Goal: Task Accomplishment & Management: Manage account settings

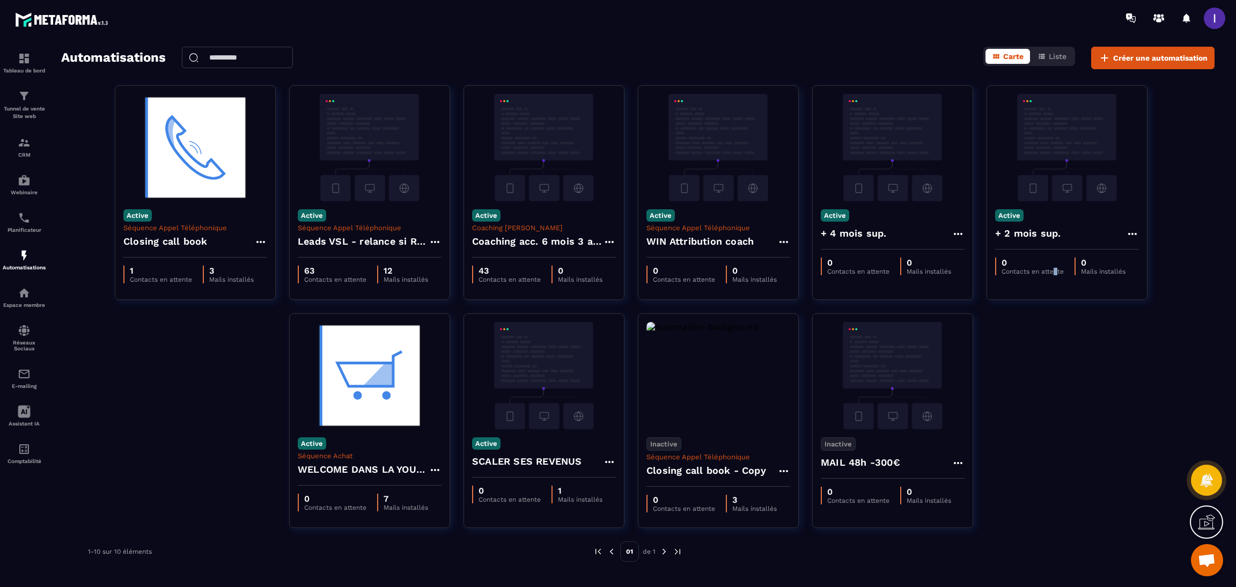
click at [1058, 338] on div "Active Séquence Appel Téléphonique Closing call book 1 Contacts en attente 3 Ma…" at bounding box center [638, 313] width 1154 height 456
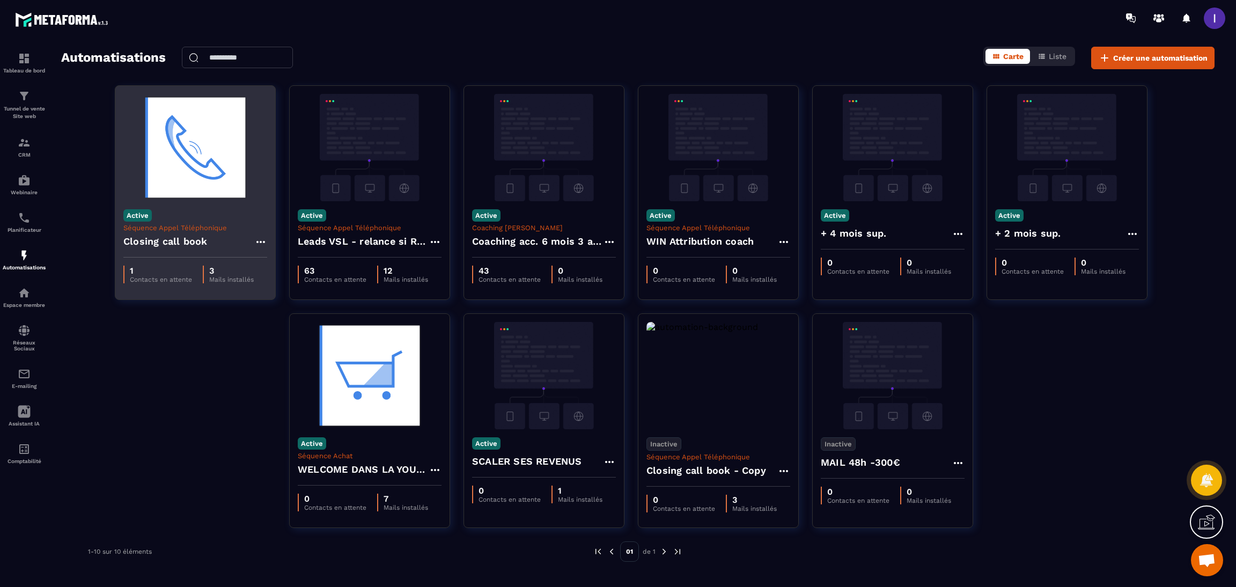
click at [252, 236] on div "Closing call book" at bounding box center [195, 245] width 144 height 26
click at [265, 245] on icon at bounding box center [260, 242] width 13 height 13
click at [304, 259] on link "Modifier" at bounding box center [288, 266] width 58 height 24
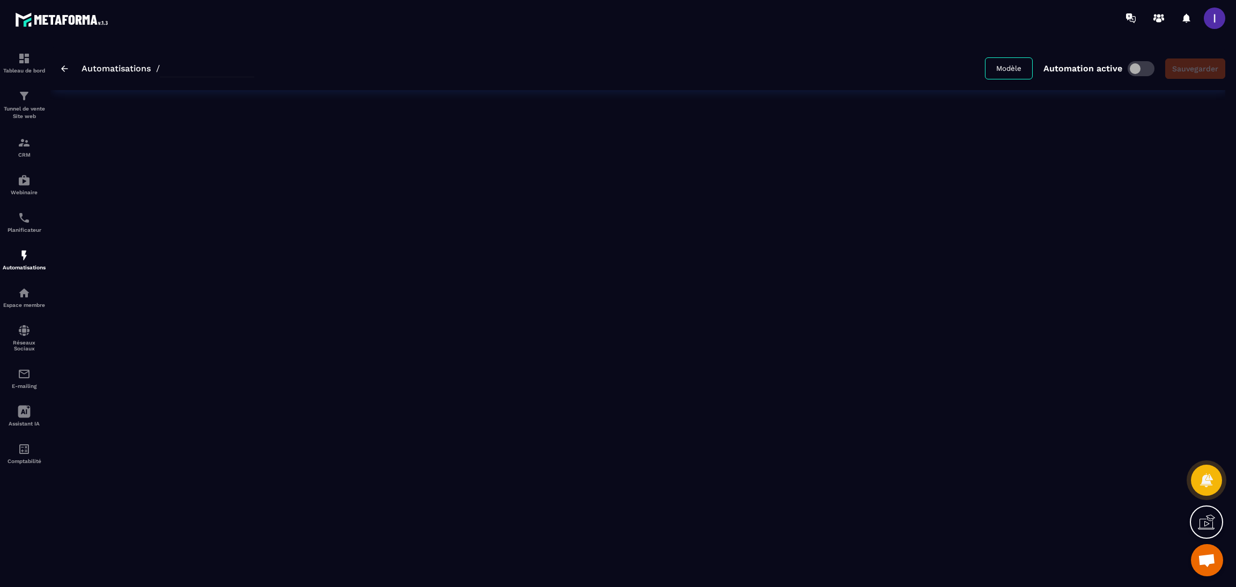
type input "**********"
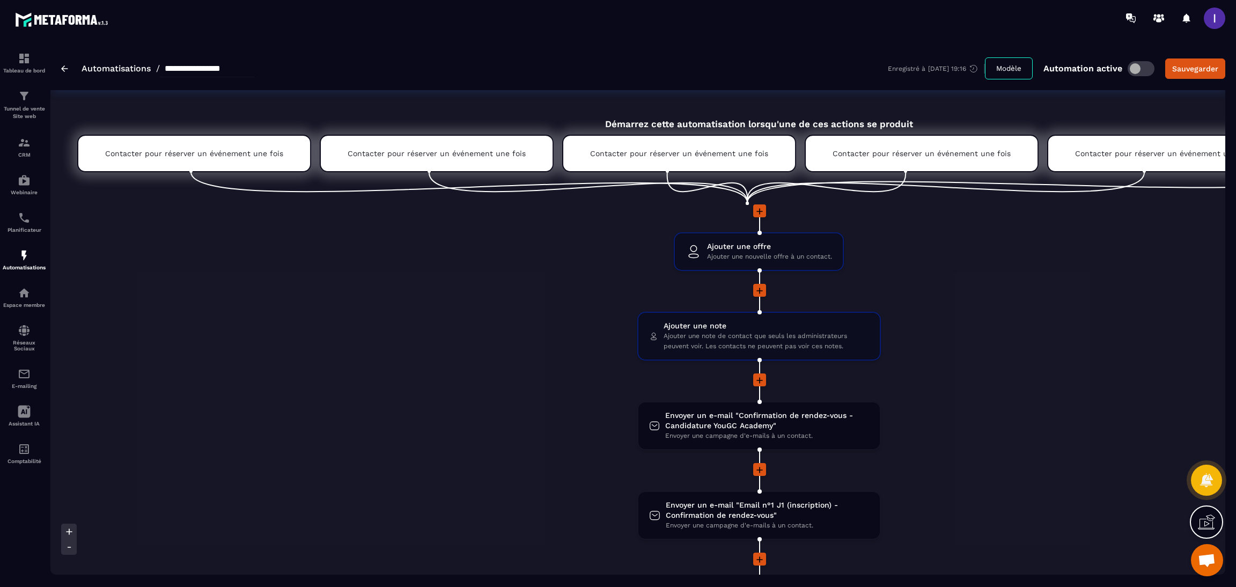
click at [1137, 74] on span at bounding box center [1141, 68] width 27 height 15
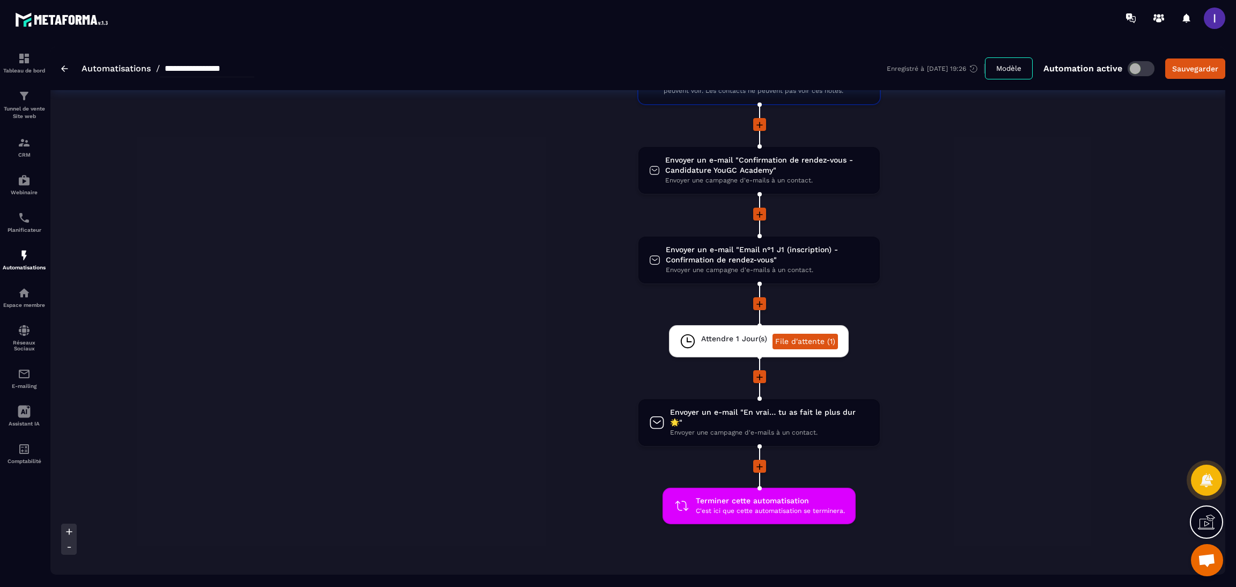
scroll to position [161, 0]
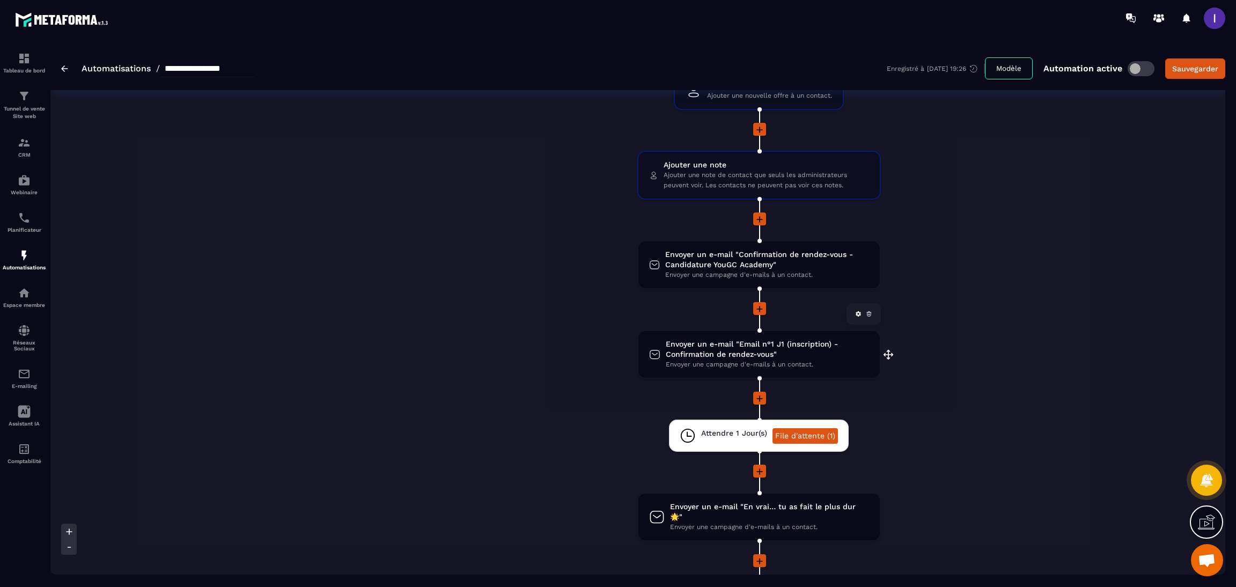
click at [746, 351] on span "Envoyer un e-mail "Email n°1 J1 (inscription) - Confirmation de rendez-vous"" at bounding box center [767, 349] width 203 height 20
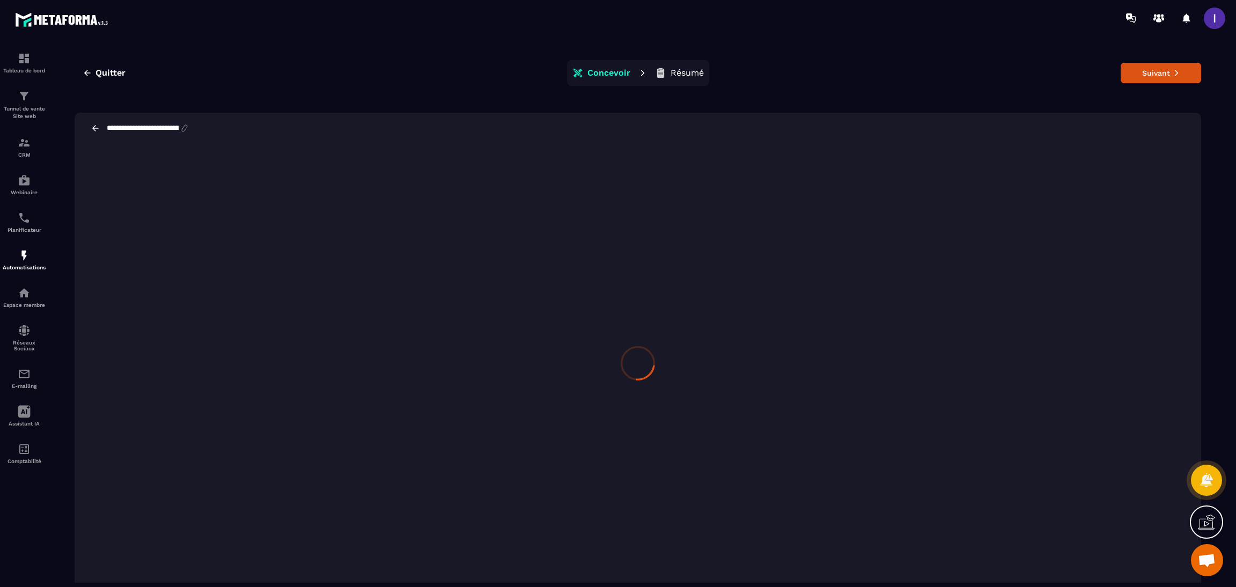
scroll to position [24, 0]
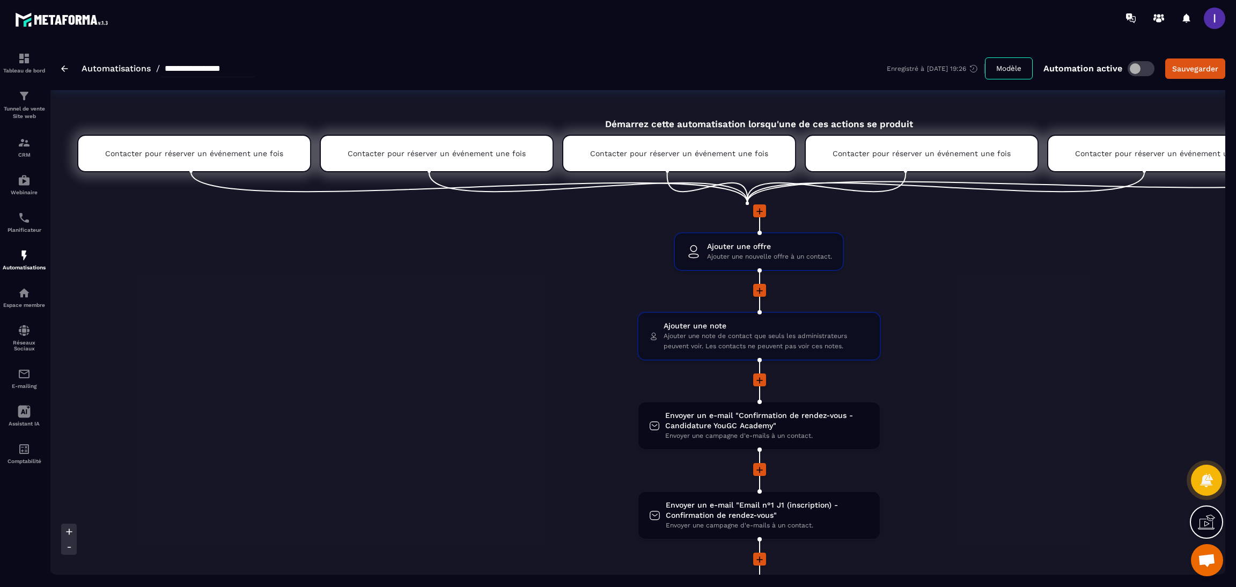
click at [67, 62] on div "**********" at bounding box center [157, 68] width 193 height 17
click at [23, 213] on img at bounding box center [24, 217] width 13 height 13
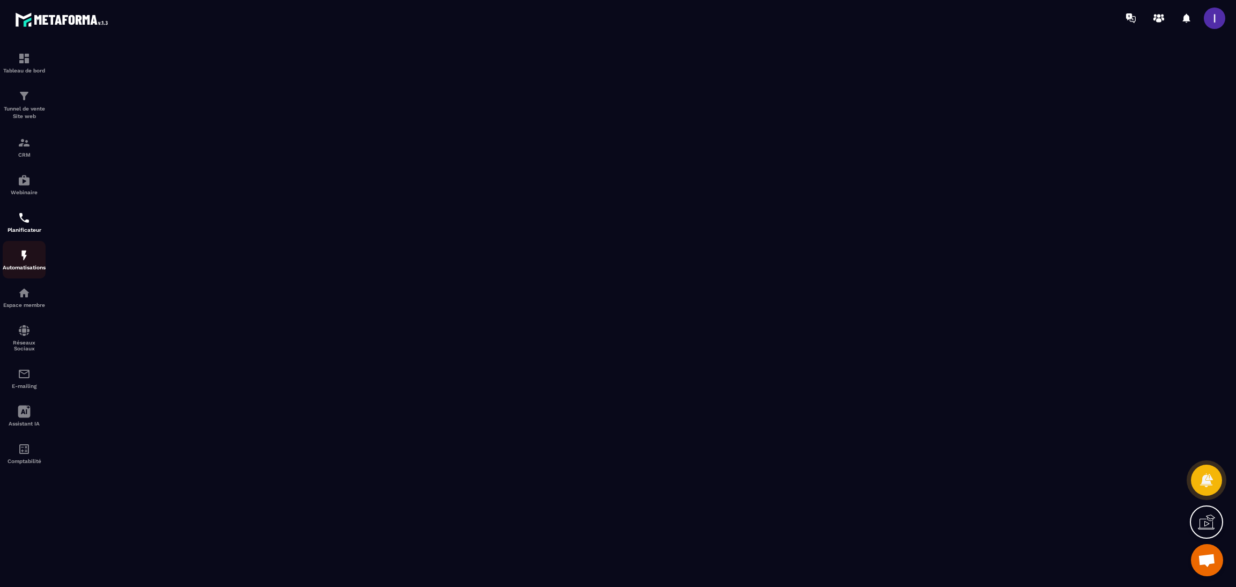
click at [18, 252] on img at bounding box center [24, 255] width 13 height 13
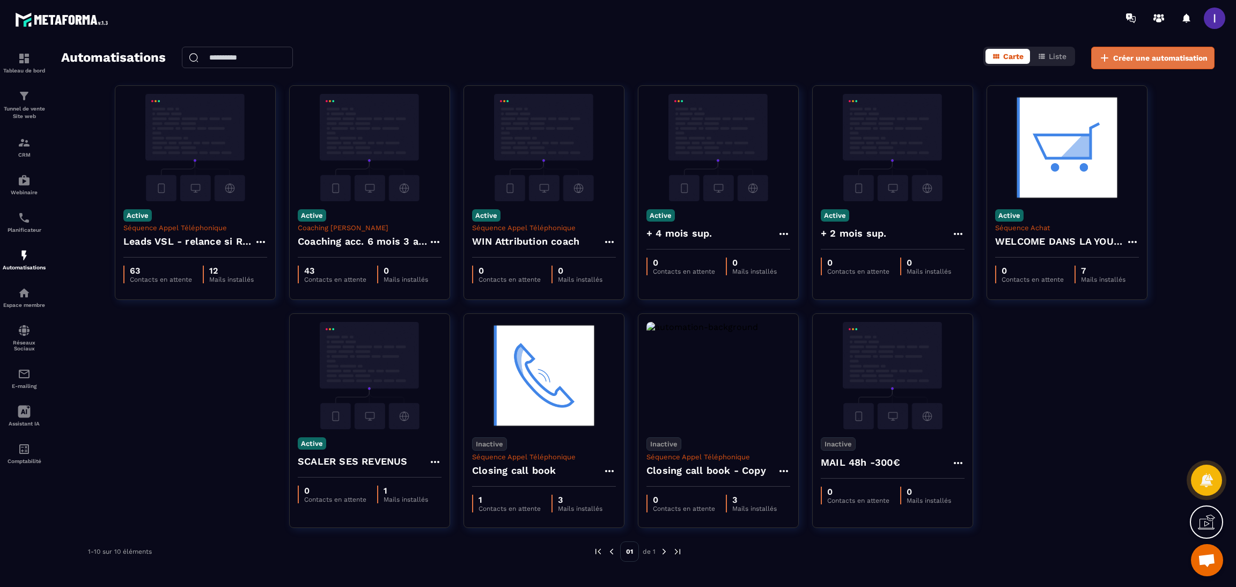
click at [1158, 53] on span "Créer une automatisation" at bounding box center [1161, 58] width 94 height 11
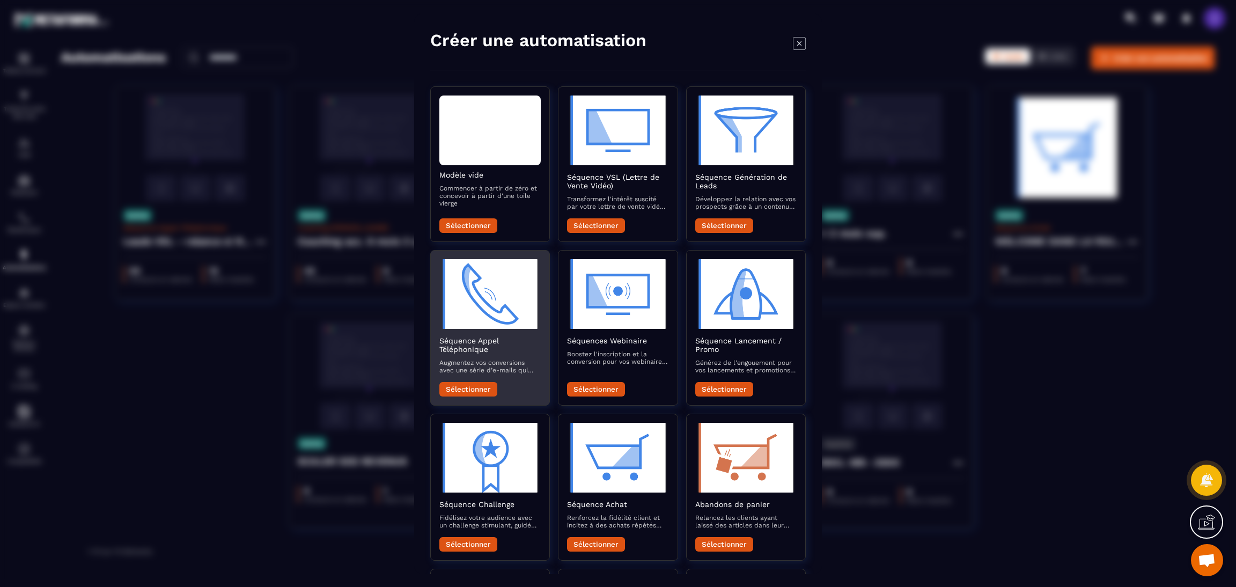
click at [461, 384] on button "Sélectionner" at bounding box center [468, 389] width 58 height 14
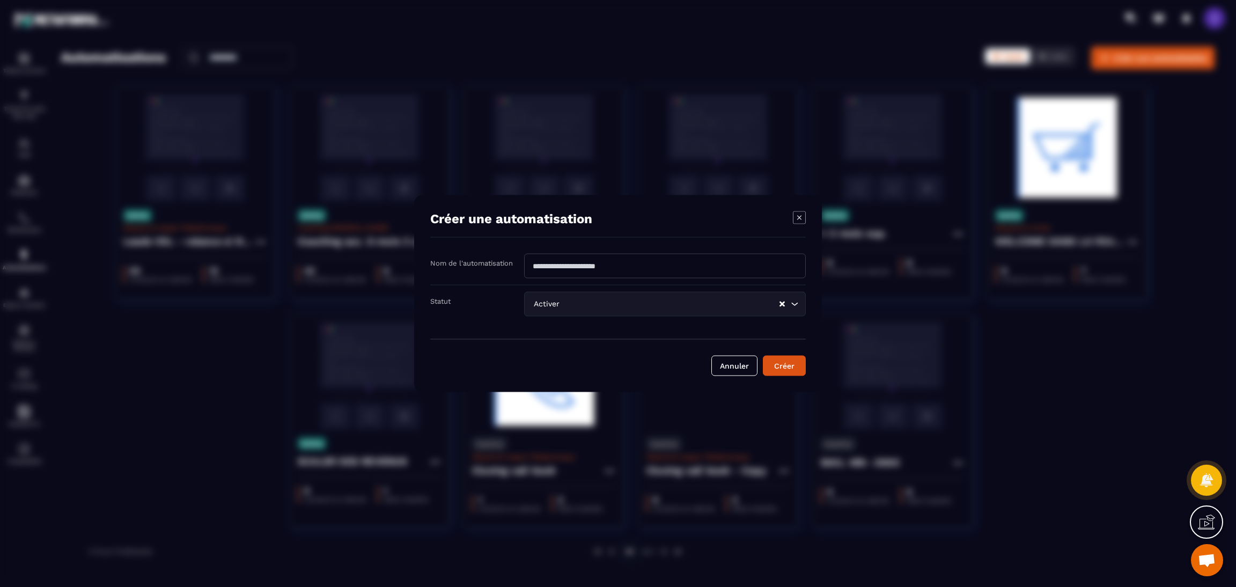
click at [548, 262] on input "Modal window" at bounding box center [665, 266] width 282 height 25
type input "**********"
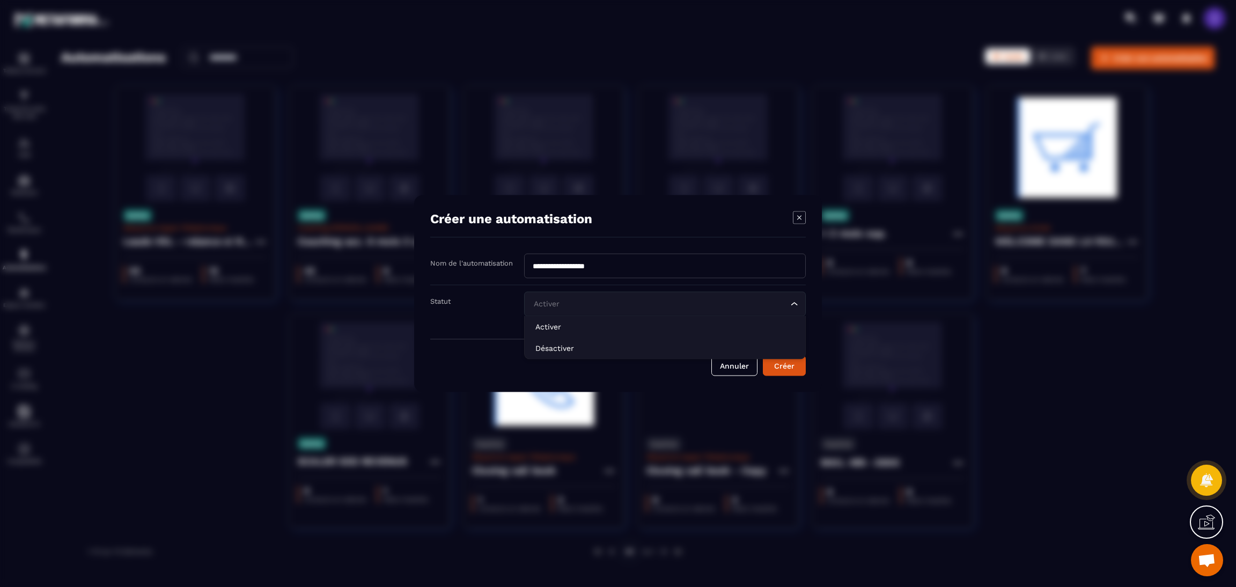
click at [584, 298] on input "Search for option" at bounding box center [659, 304] width 257 height 12
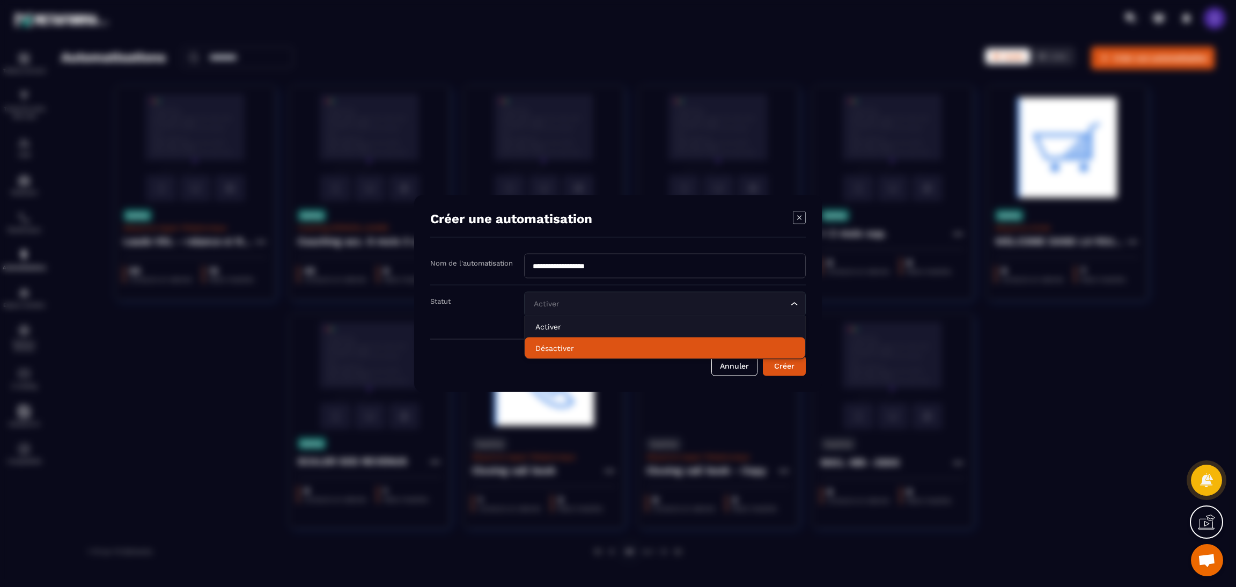
click at [567, 341] on li "Désactiver" at bounding box center [665, 348] width 281 height 21
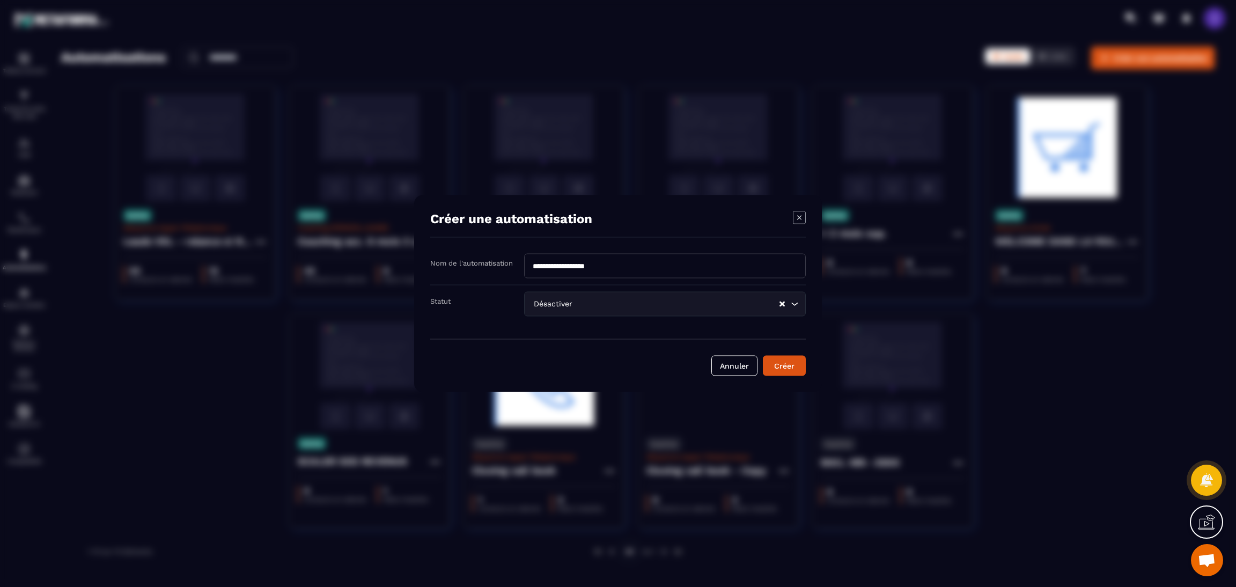
click at [787, 361] on button "Créer" at bounding box center [784, 366] width 43 height 20
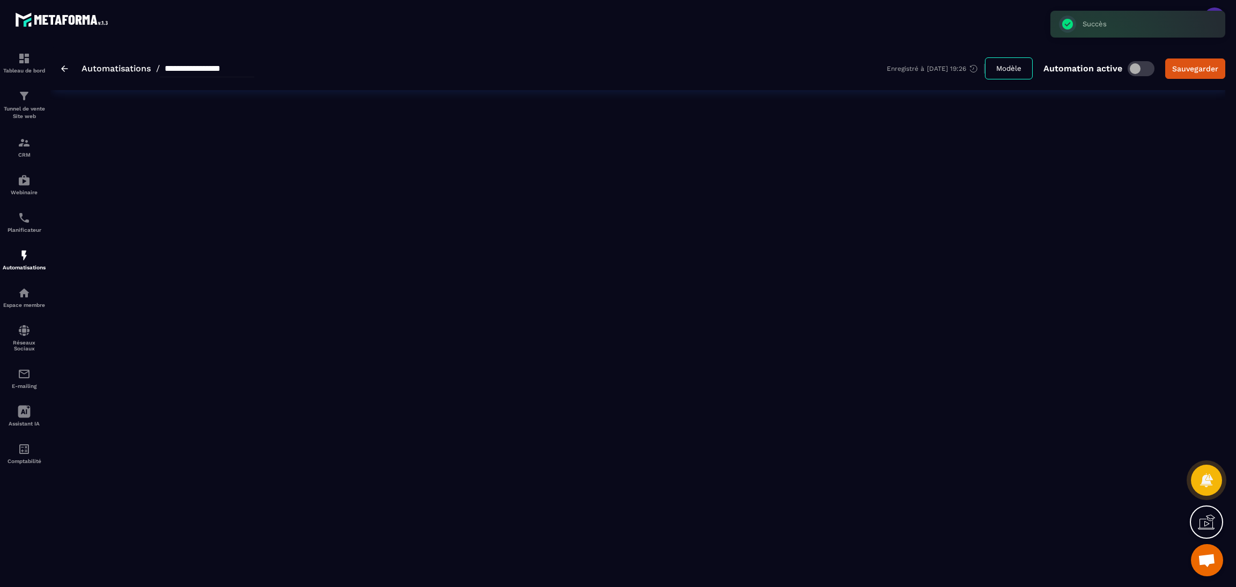
type input "**********"
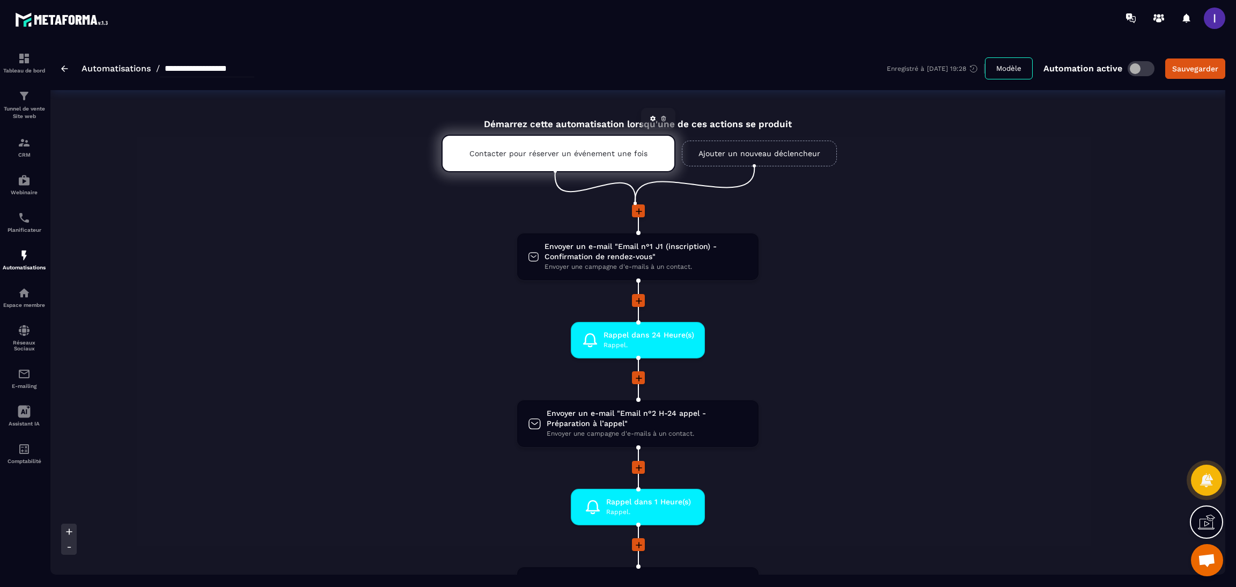
click at [530, 143] on div "Contacter pour réserver un événement une fois" at bounding box center [559, 154] width 234 height 38
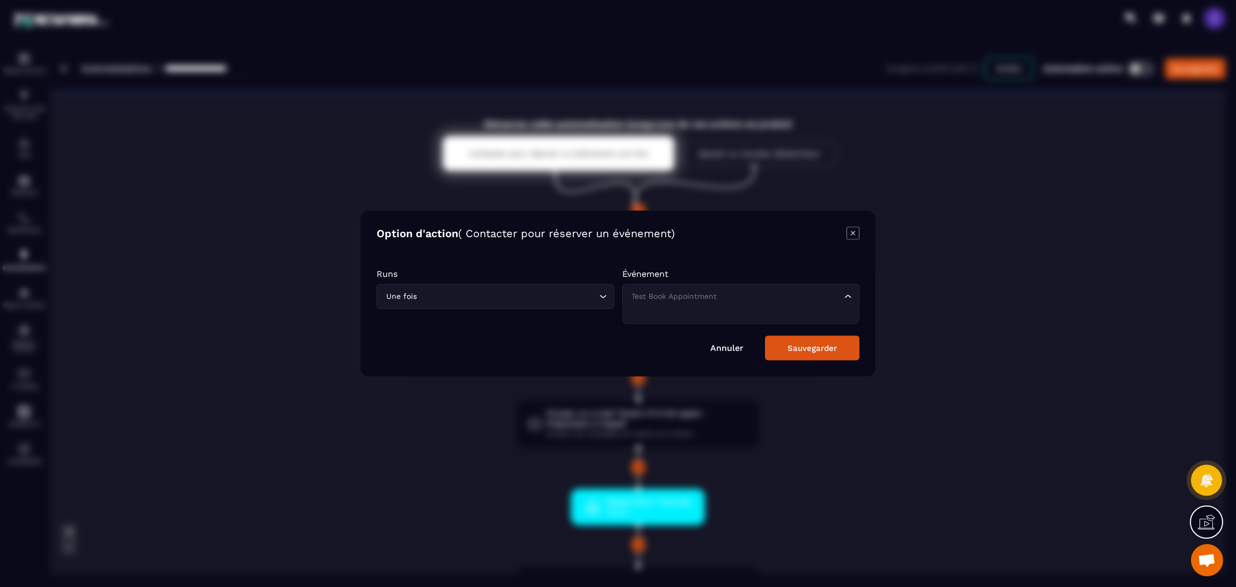
drag, startPoint x: 737, startPoint y: 297, endPoint x: 738, endPoint y: 291, distance: 6.1
click at [738, 293] on input "Search for option" at bounding box center [735, 297] width 213 height 12
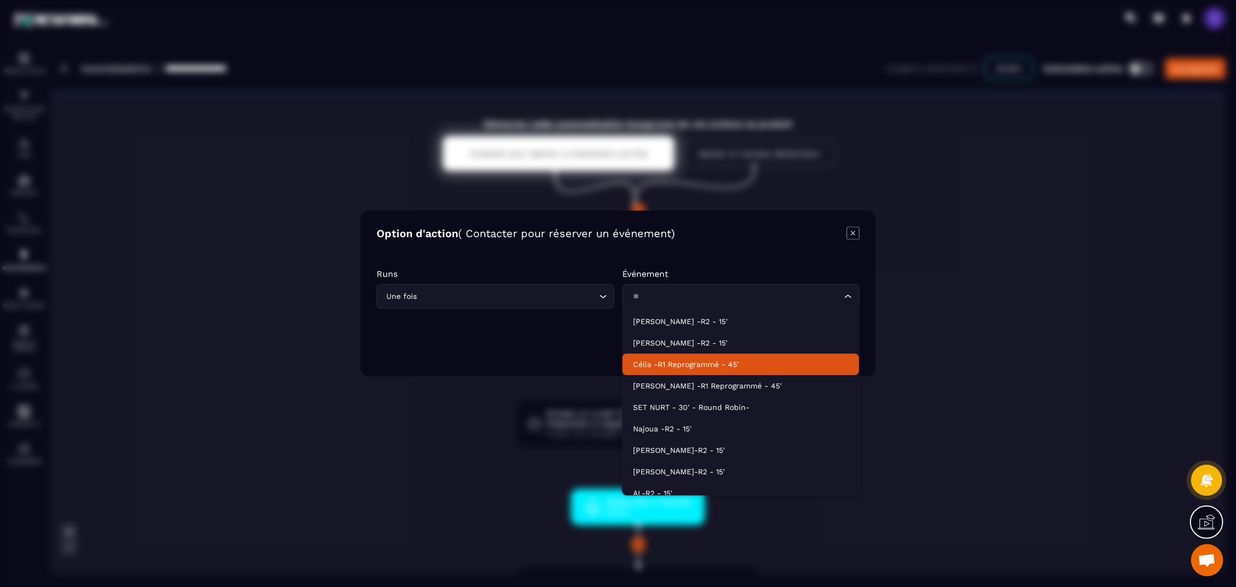
type input "*"
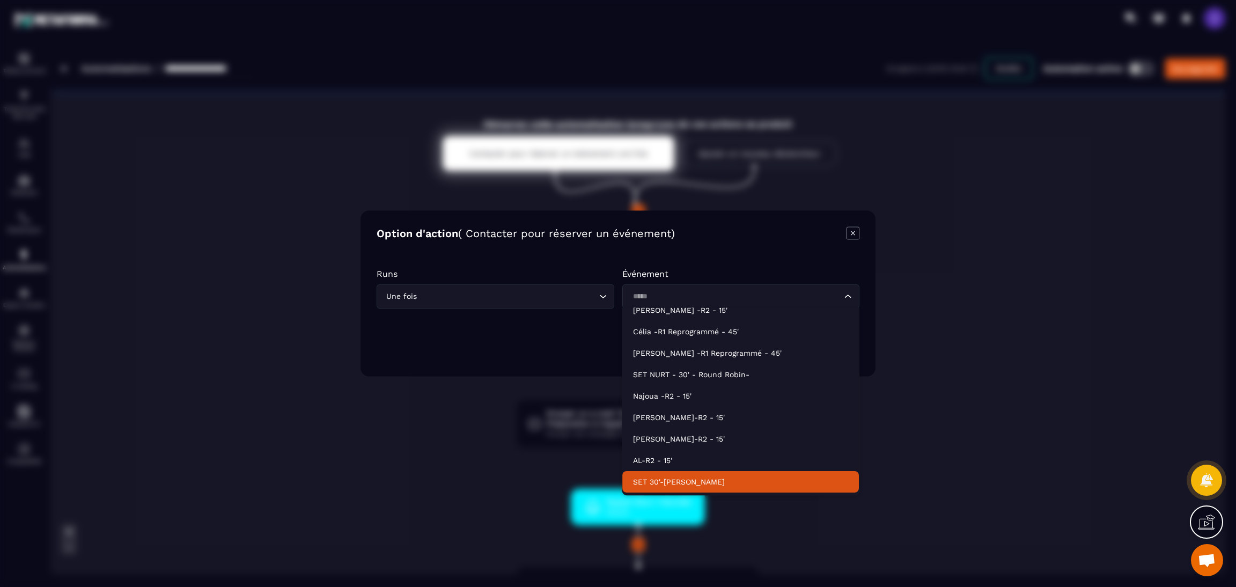
type input "*****"
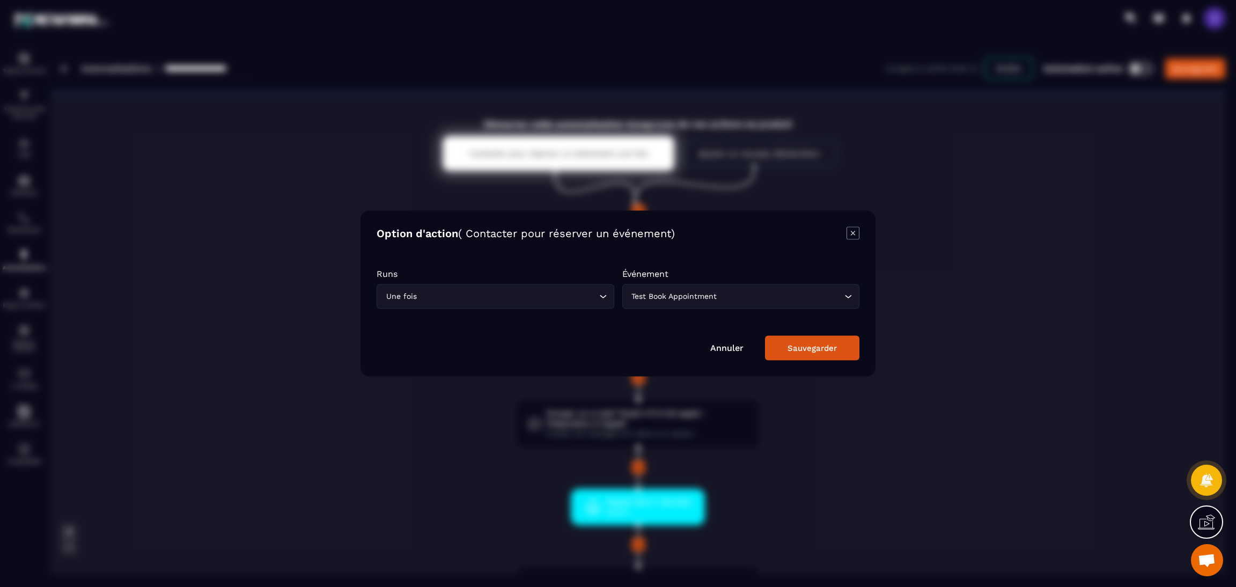
drag, startPoint x: 1202, startPoint y: 557, endPoint x: 1198, endPoint y: 548, distance: 9.2
click at [1200, 552] on span "Ouvrir le chat" at bounding box center [1207, 560] width 32 height 32
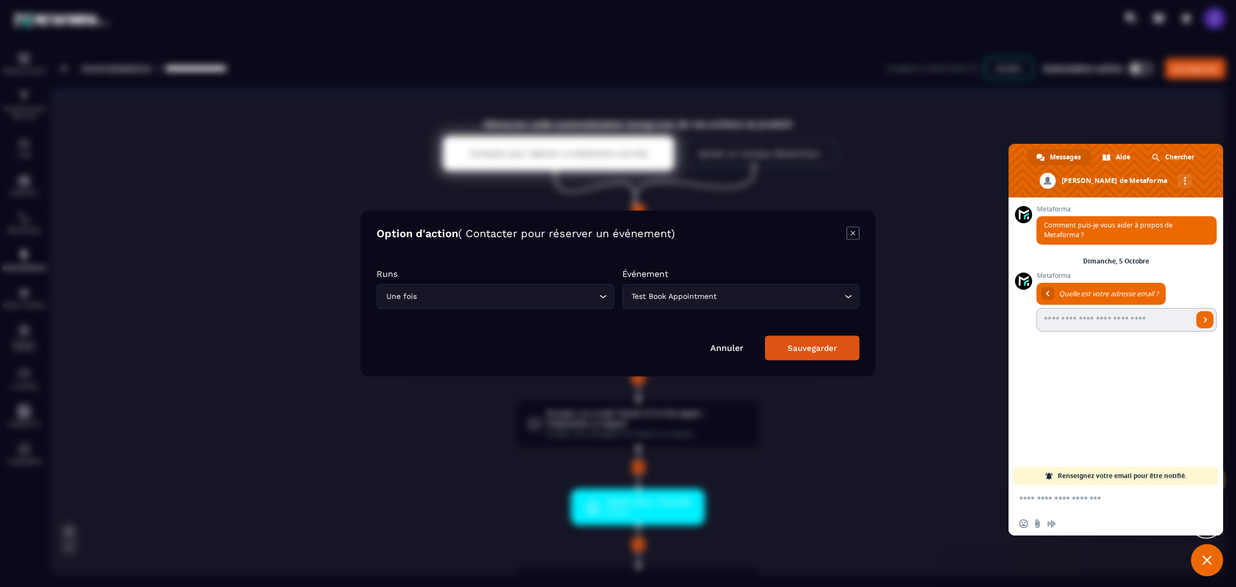
click at [1071, 329] on input "Entrez votre adresse email..." at bounding box center [1115, 320] width 157 height 24
click at [1067, 495] on textarea "Entrez votre message..." at bounding box center [1105, 499] width 170 height 10
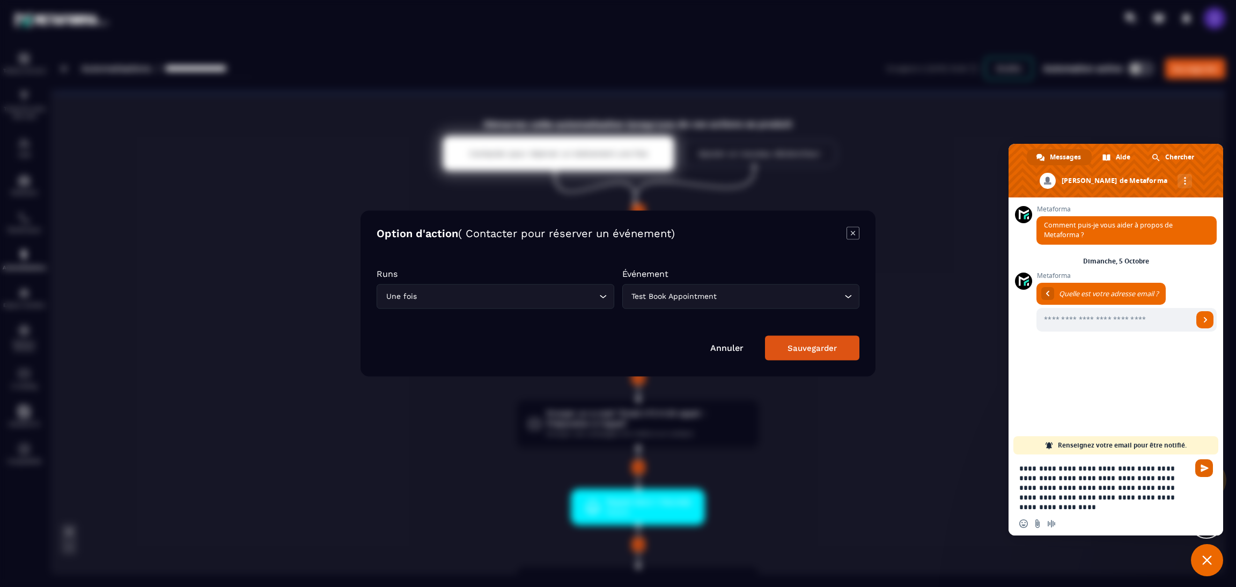
type textarea "**********"
click at [1208, 467] on span "Envoyer" at bounding box center [1205, 468] width 8 height 8
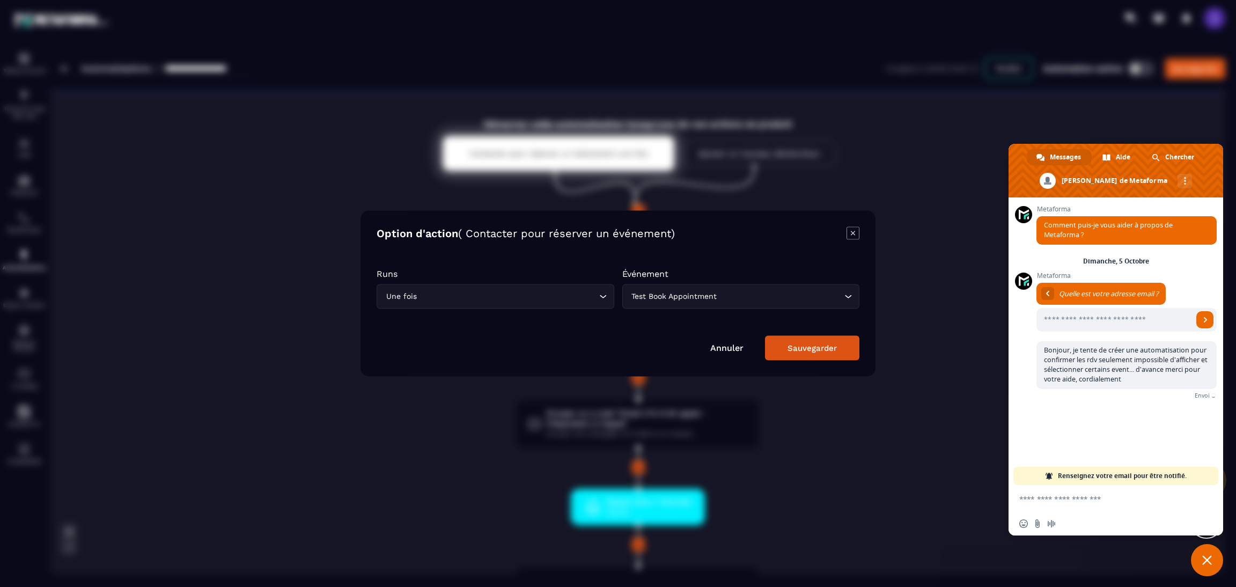
click at [768, 303] on div "Test Book Appointment Loading..." at bounding box center [741, 296] width 238 height 25
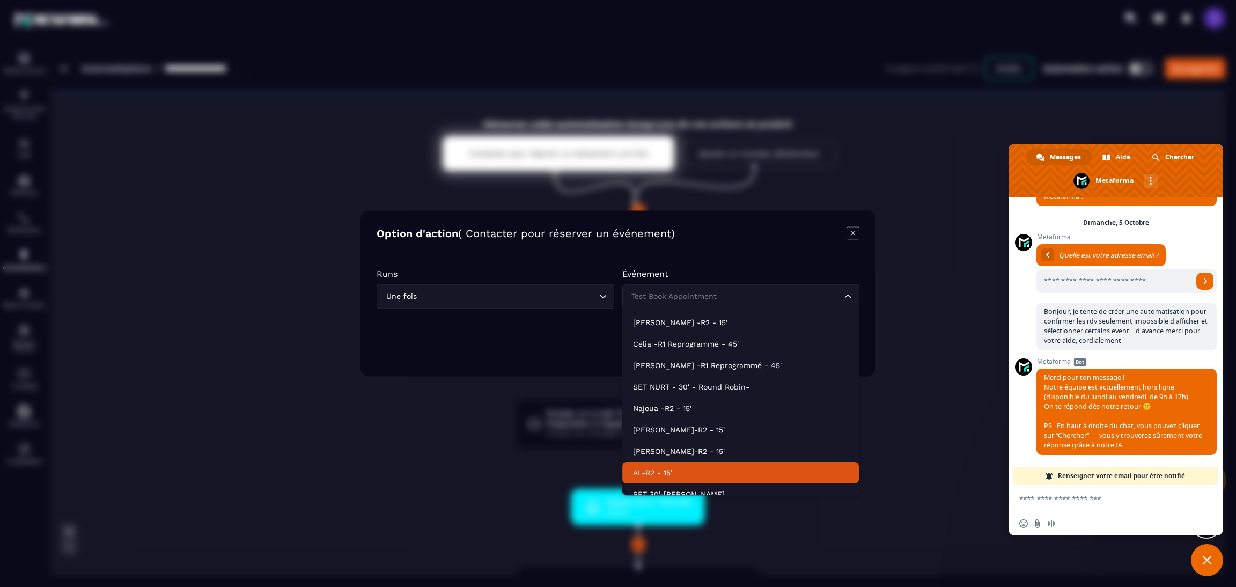
scroll to position [0, 0]
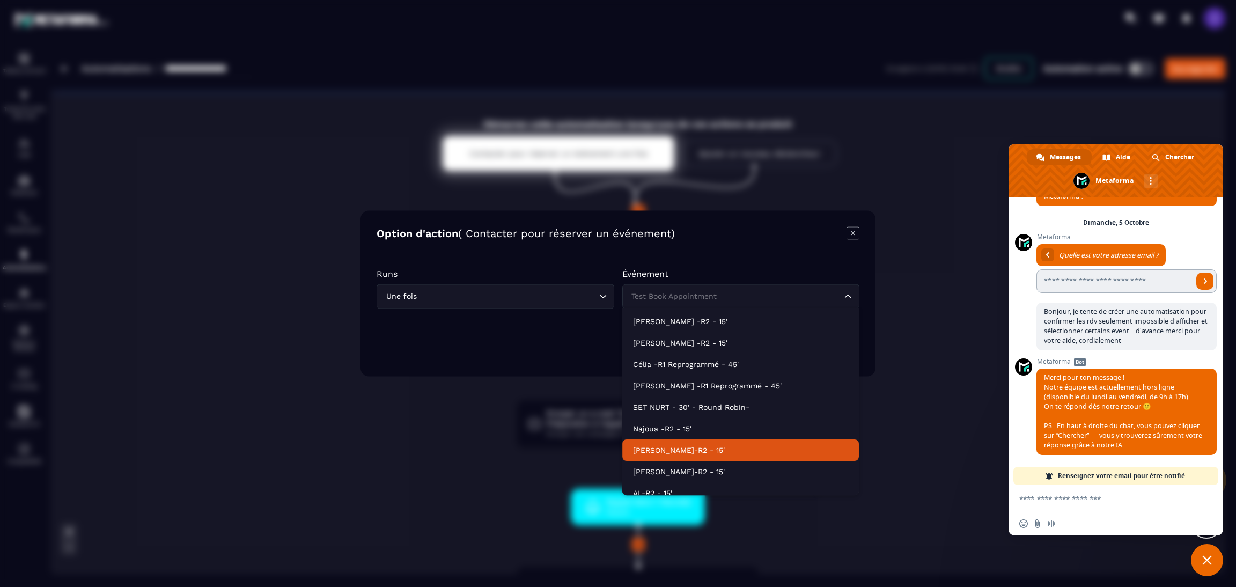
click at [1083, 275] on input "Entrez votre adresse email..." at bounding box center [1115, 281] width 157 height 24
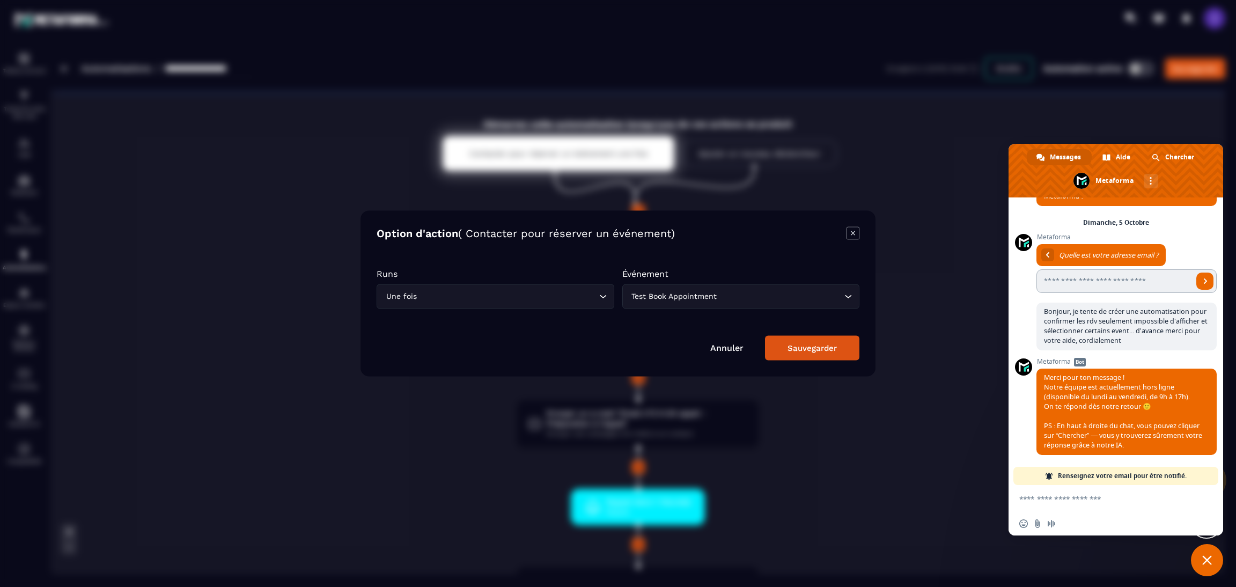
type input "**********"
click at [1198, 288] on span "Envoyer" at bounding box center [1205, 281] width 17 height 17
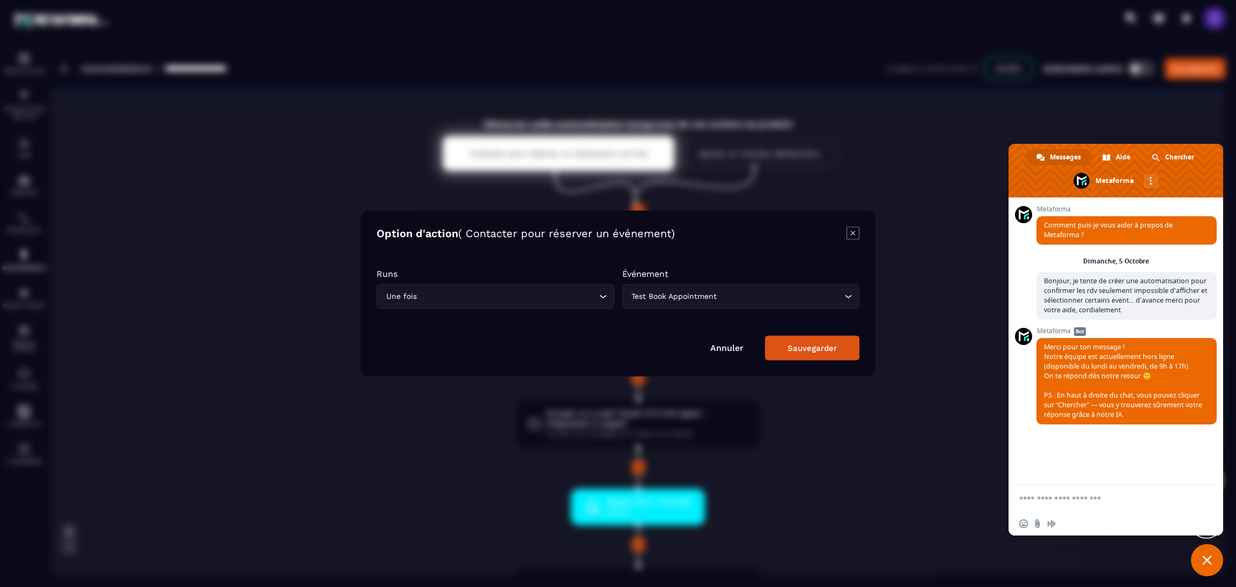
click at [1012, 100] on div "Modal window" at bounding box center [618, 293] width 1236 height 587
click at [1196, 554] on span "Fermer le chat" at bounding box center [1207, 560] width 32 height 32
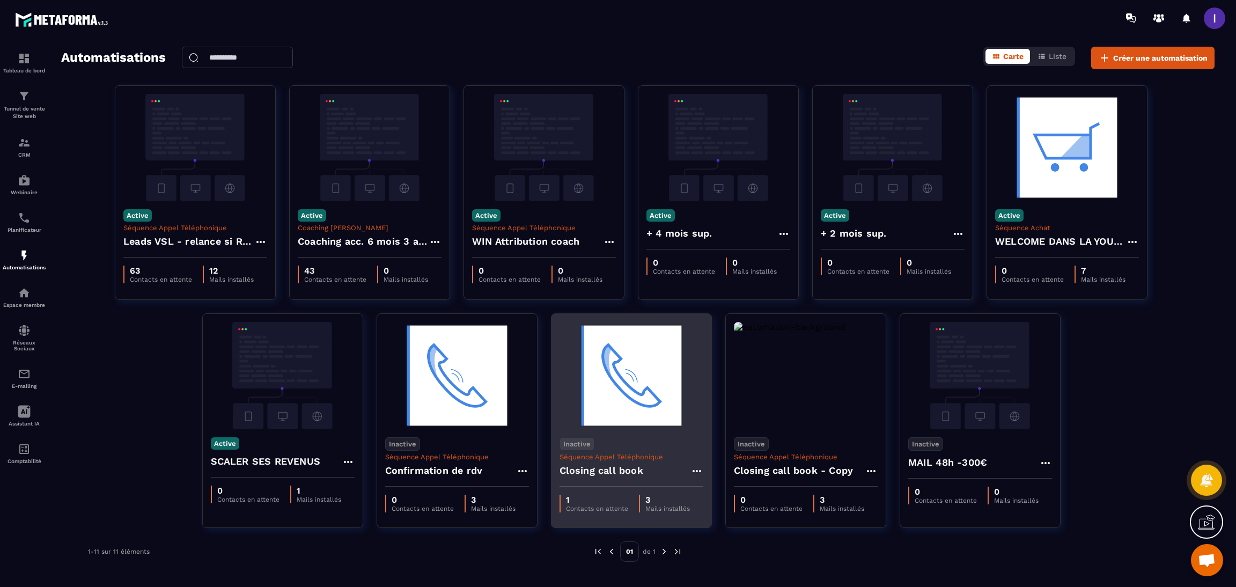
click at [616, 452] on div "Inactive Séquence Appel Téléphonique Closing call book" at bounding box center [632, 457] width 160 height 57
click at [616, 420] on img at bounding box center [632, 375] width 144 height 107
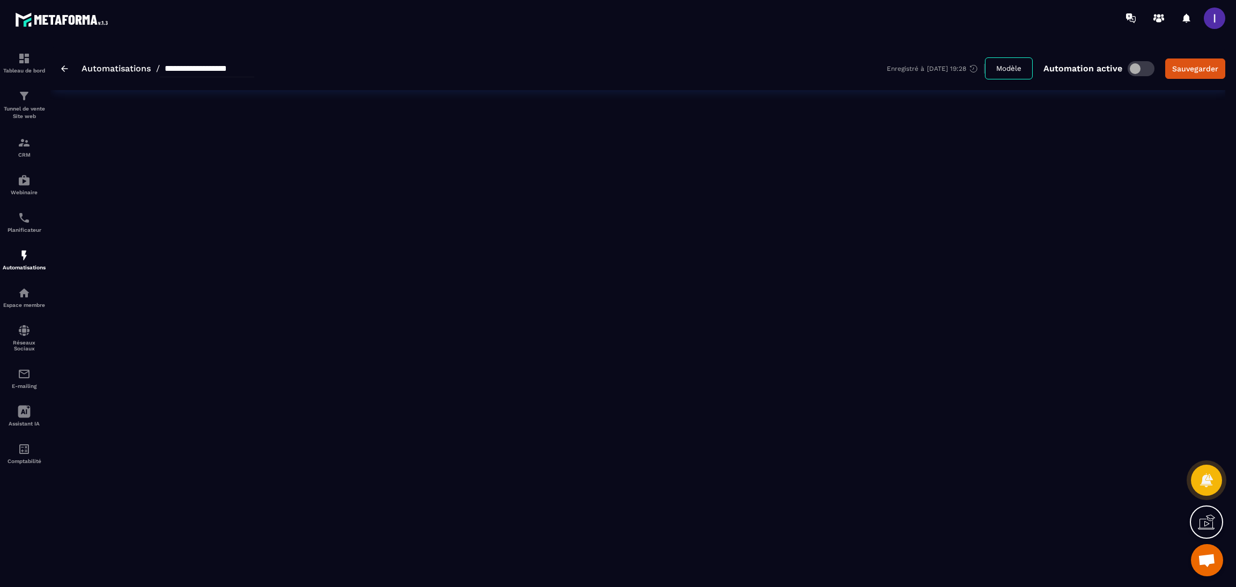
type input "**********"
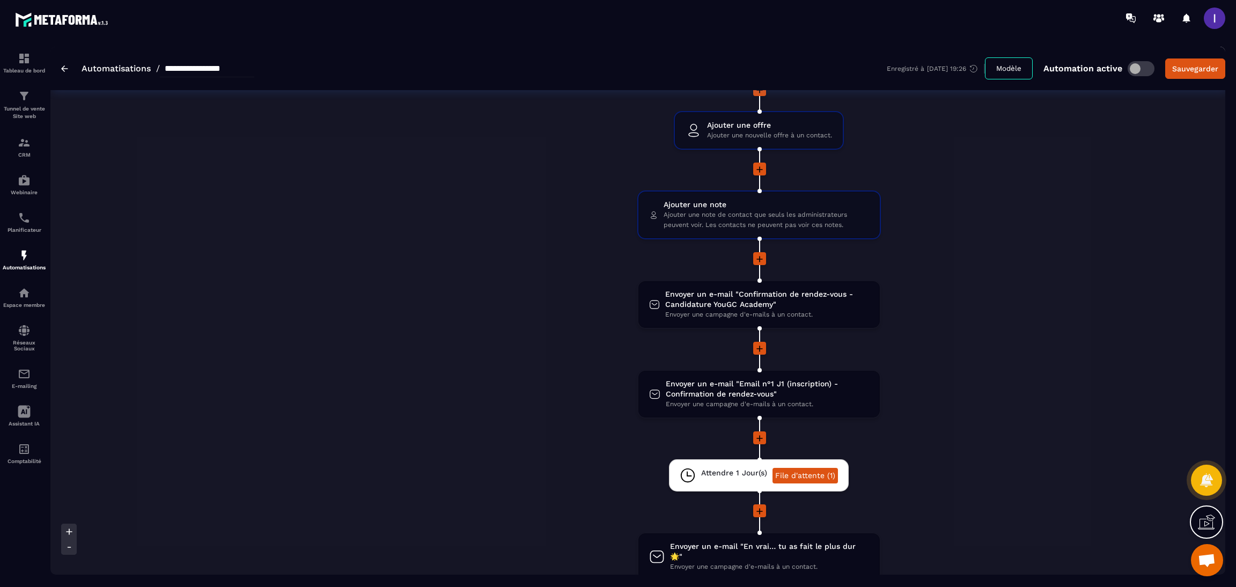
scroll to position [161, 0]
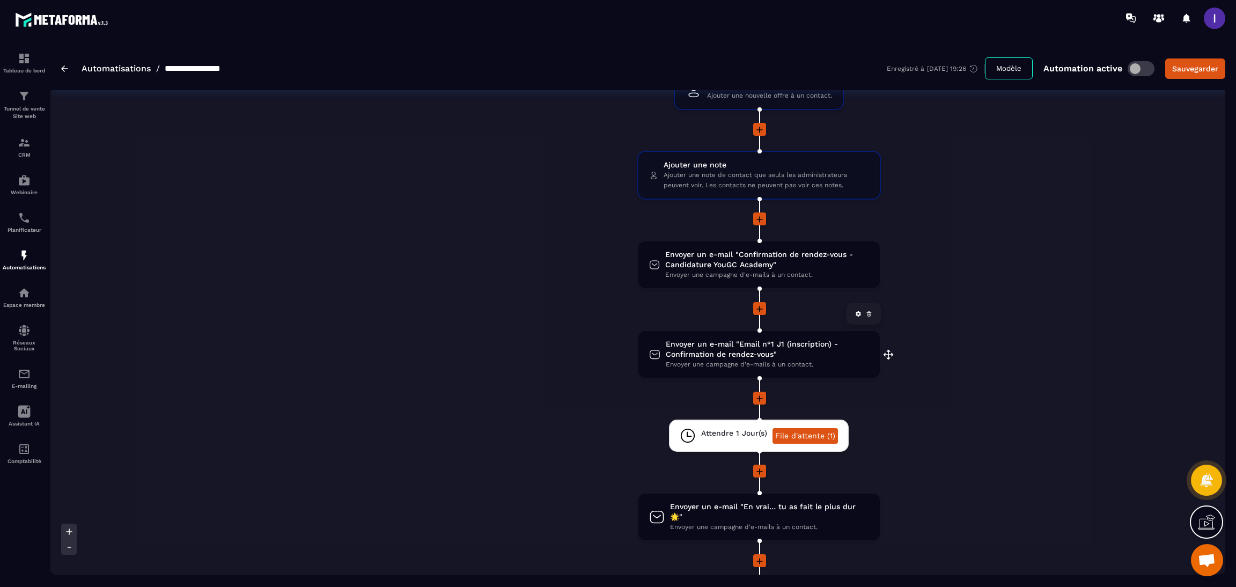
click at [822, 350] on span "Envoyer un e-mail "Email n°1 J1 (inscription) - Confirmation de rendez-vous"" at bounding box center [767, 349] width 203 height 20
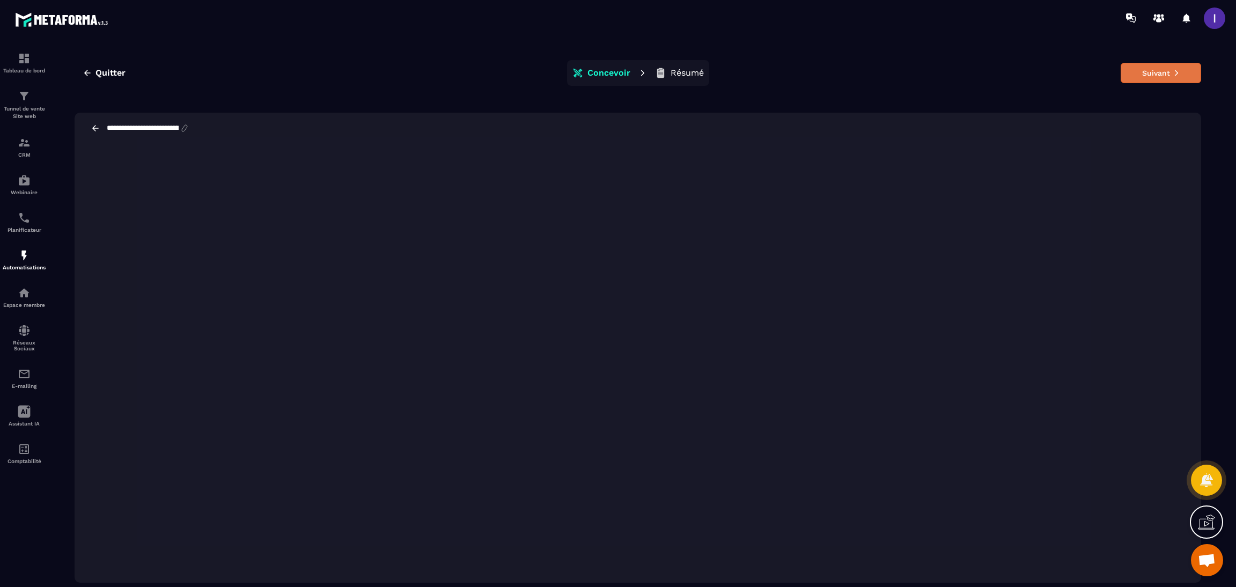
click at [1141, 71] on button "Suivant" at bounding box center [1161, 73] width 80 height 20
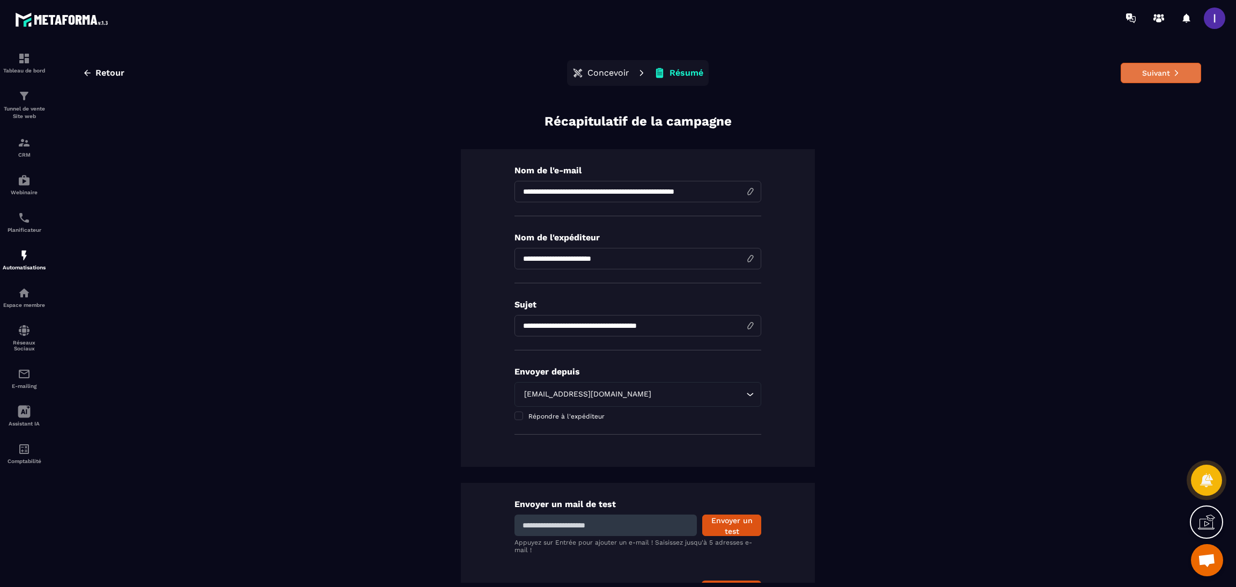
click at [1139, 70] on button "Suivant" at bounding box center [1161, 73] width 80 height 20
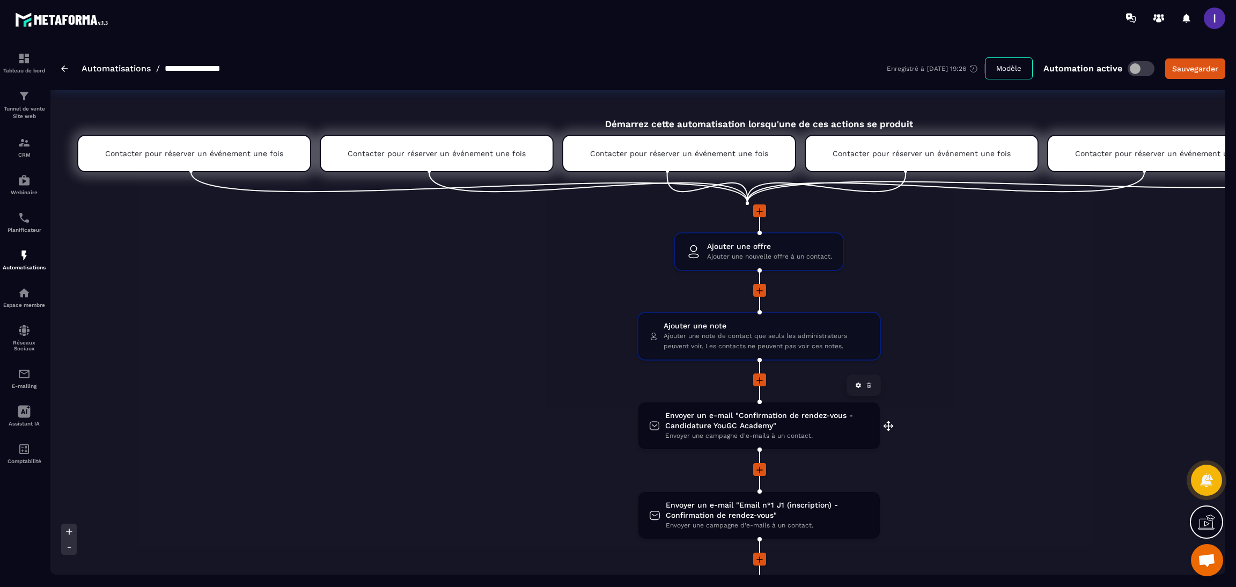
click at [864, 383] on link at bounding box center [869, 385] width 11 height 11
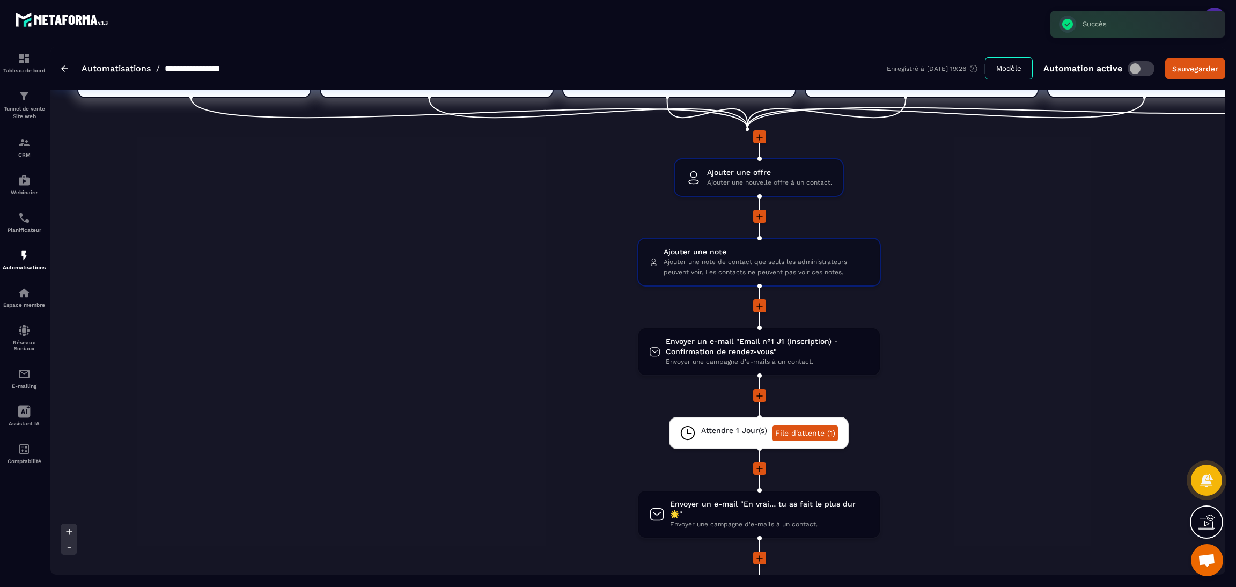
scroll to position [161, 0]
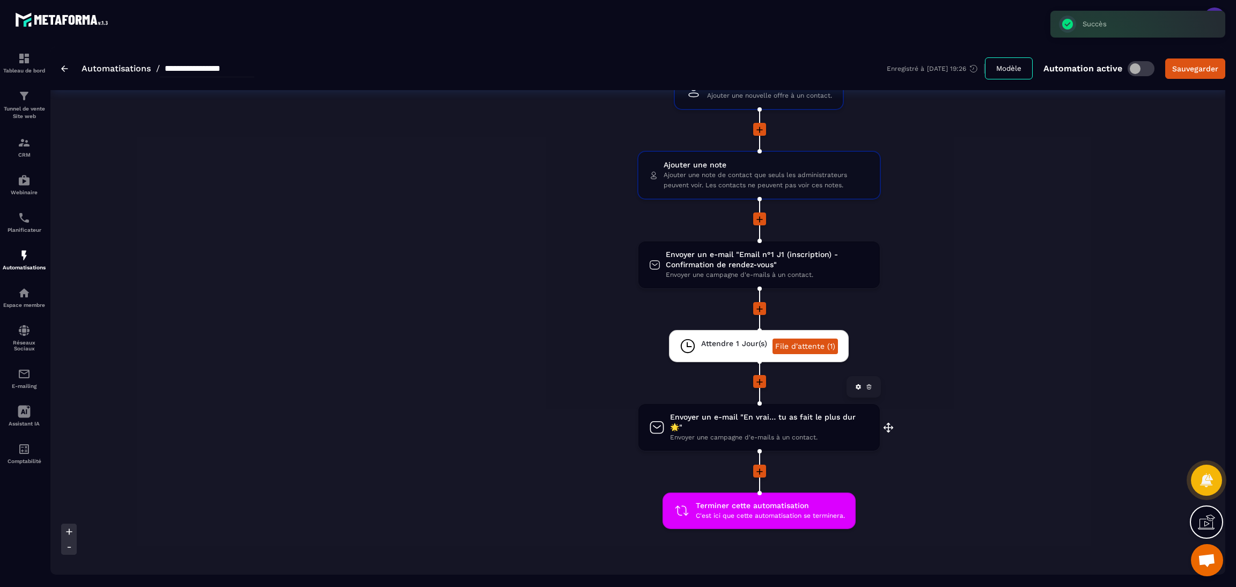
click at [688, 433] on span "Envoyer une campagne d'e-mails à un contact." at bounding box center [769, 438] width 199 height 10
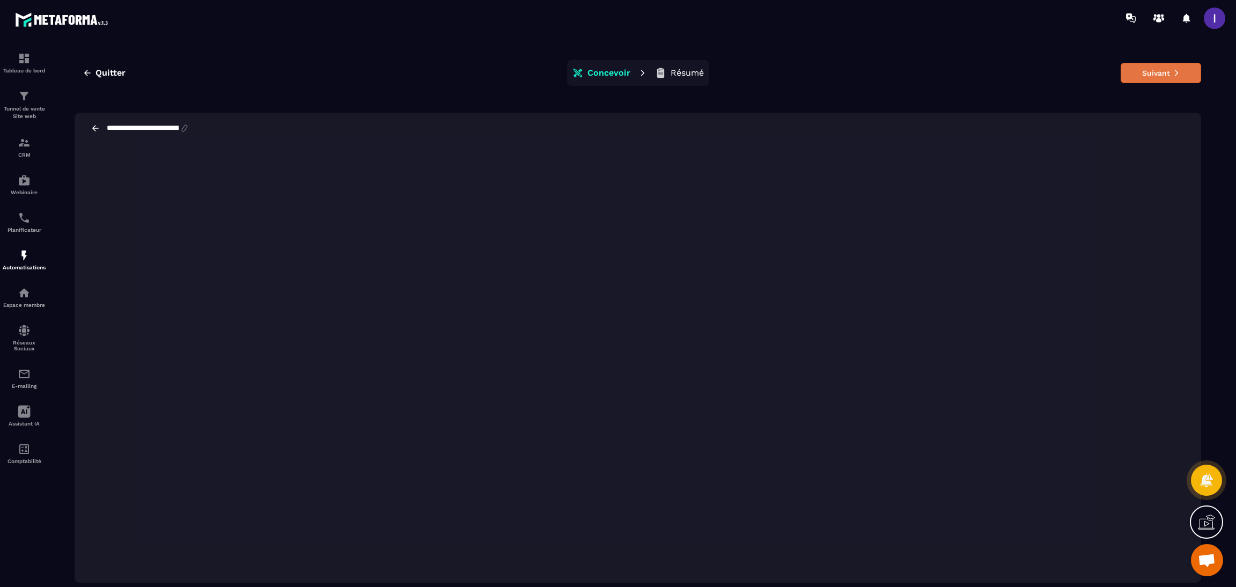
drag, startPoint x: 333, startPoint y: 575, endPoint x: 1138, endPoint y: 82, distance: 943.7
click at [1138, 82] on button "Suivant" at bounding box center [1161, 73] width 80 height 20
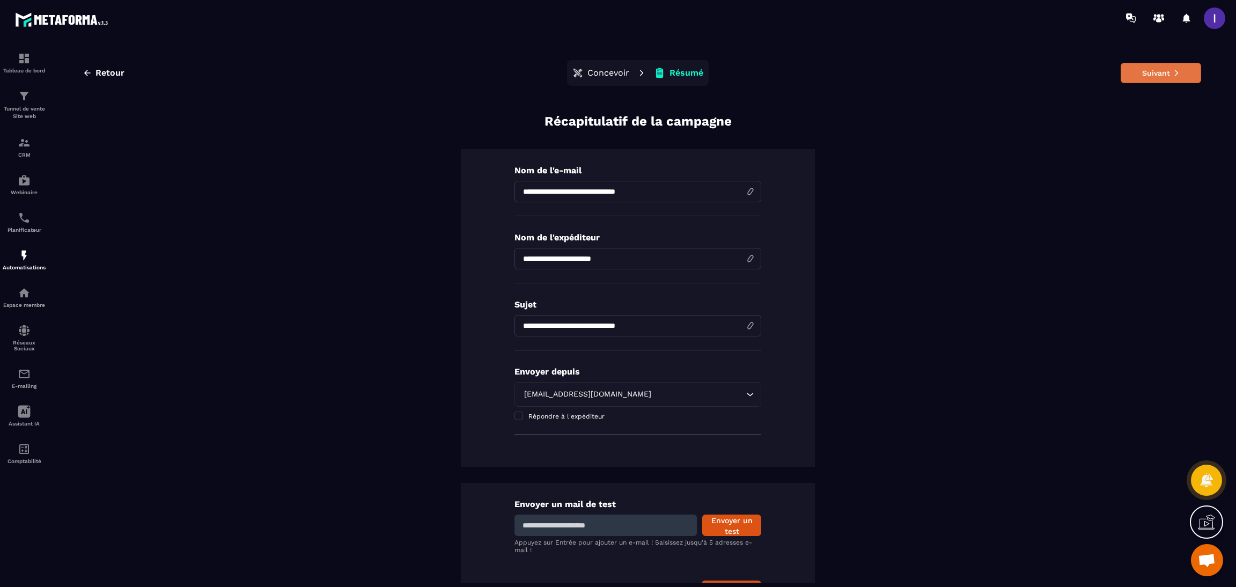
click at [1152, 71] on button "Suivant" at bounding box center [1161, 73] width 80 height 20
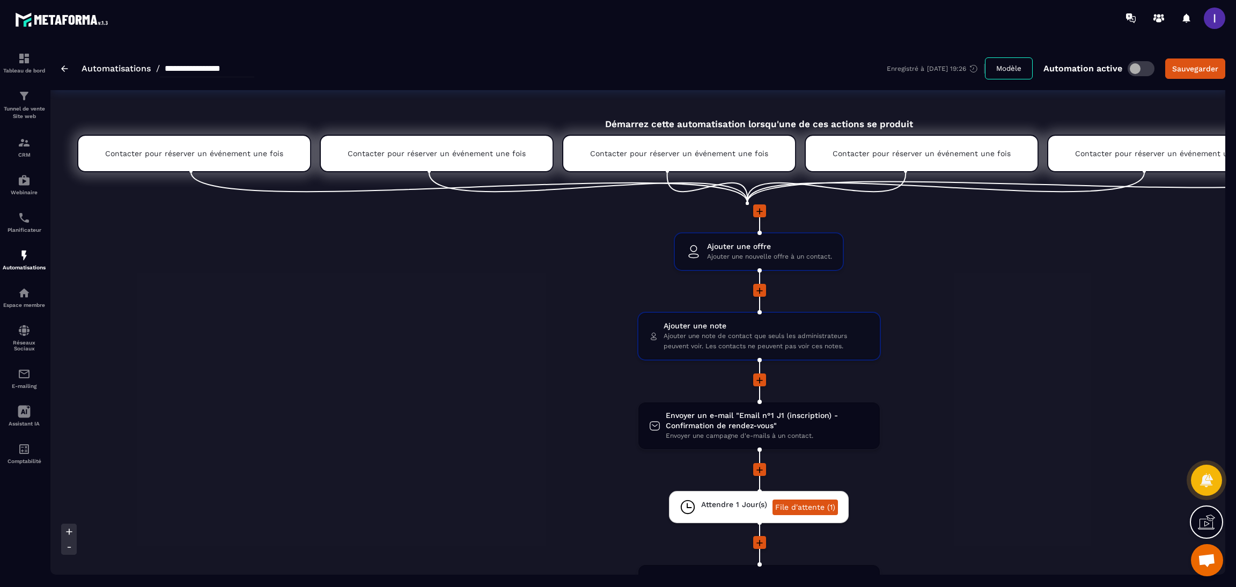
click at [1154, 68] on span at bounding box center [1141, 68] width 27 height 15
click at [1189, 72] on div "Sauvegarder" at bounding box center [1196, 68] width 46 height 11
click at [178, 159] on div "Contacter pour réserver un événement une fois" at bounding box center [194, 154] width 234 height 38
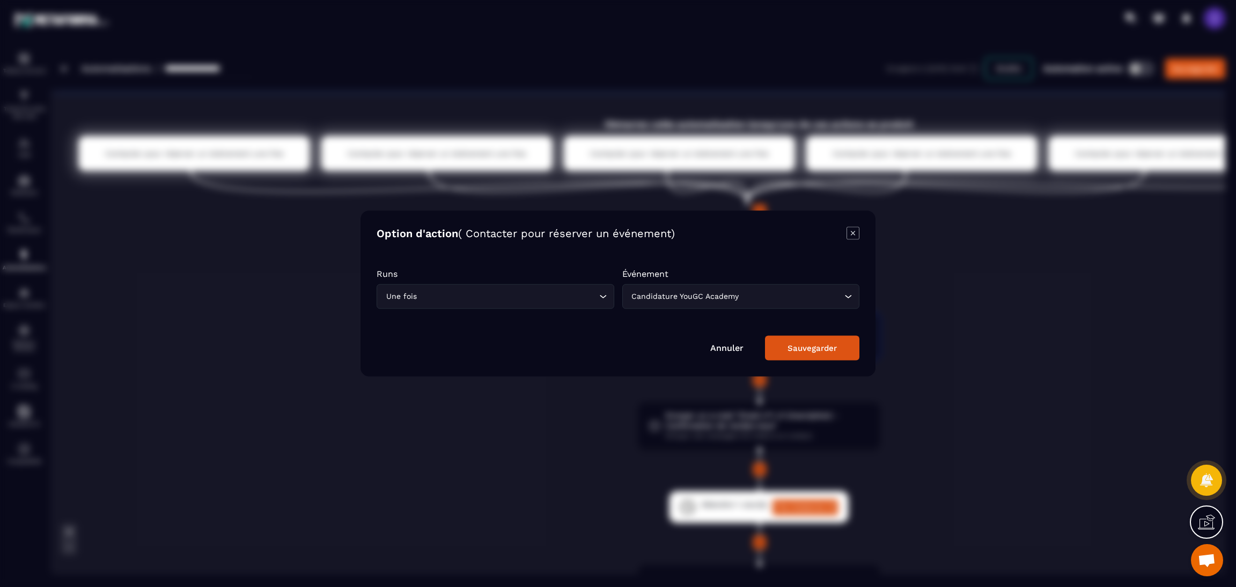
click at [242, 385] on div "Modal window" at bounding box center [618, 293] width 1236 height 587
click at [833, 310] on div "Runs Une fois Loading... Événement Candidature YouGC Academy Loading..." at bounding box center [618, 294] width 483 height 51
click at [835, 301] on input "Search for option" at bounding box center [735, 297] width 213 height 12
click at [835, 300] on input "Search for option" at bounding box center [735, 297] width 213 height 12
click at [919, 287] on div "Modal window" at bounding box center [618, 293] width 1236 height 587
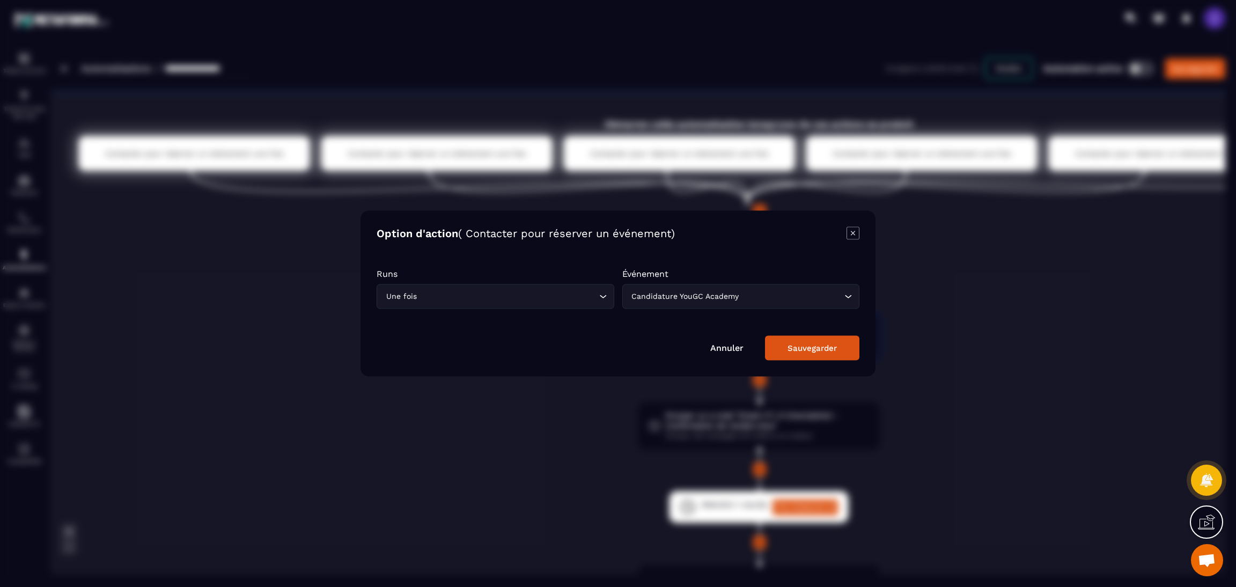
click at [740, 355] on div "Annuler Sauvegarder" at bounding box center [618, 348] width 483 height 25
click at [742, 345] on link "Annuler" at bounding box center [726, 348] width 33 height 10
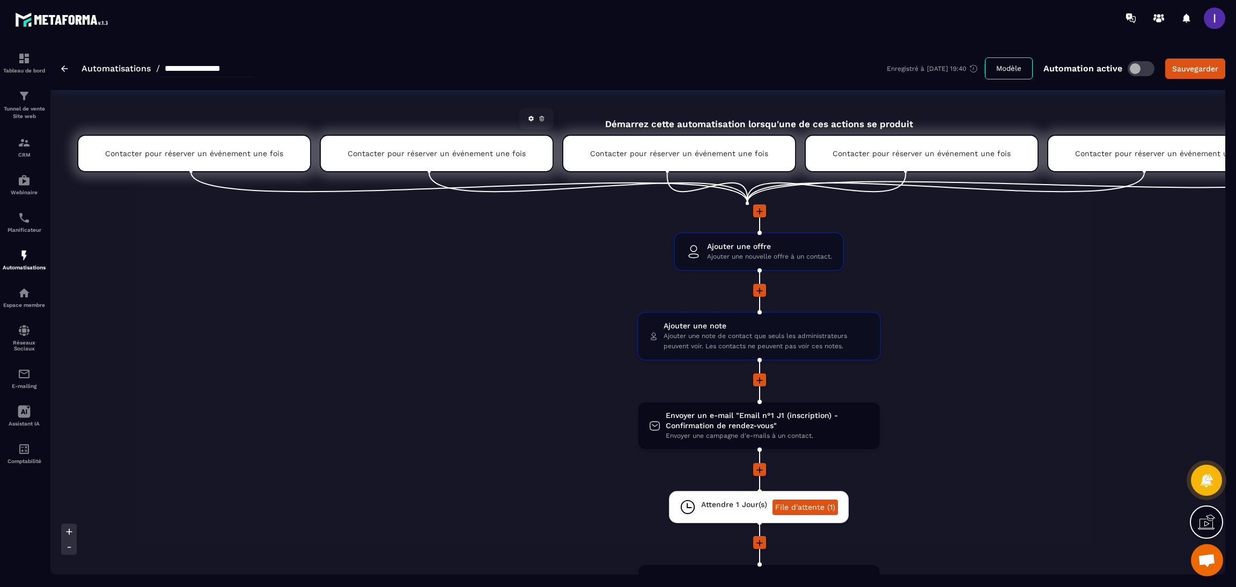
click at [431, 151] on p "Contacter pour réserver un événement une fois" at bounding box center [437, 153] width 178 height 9
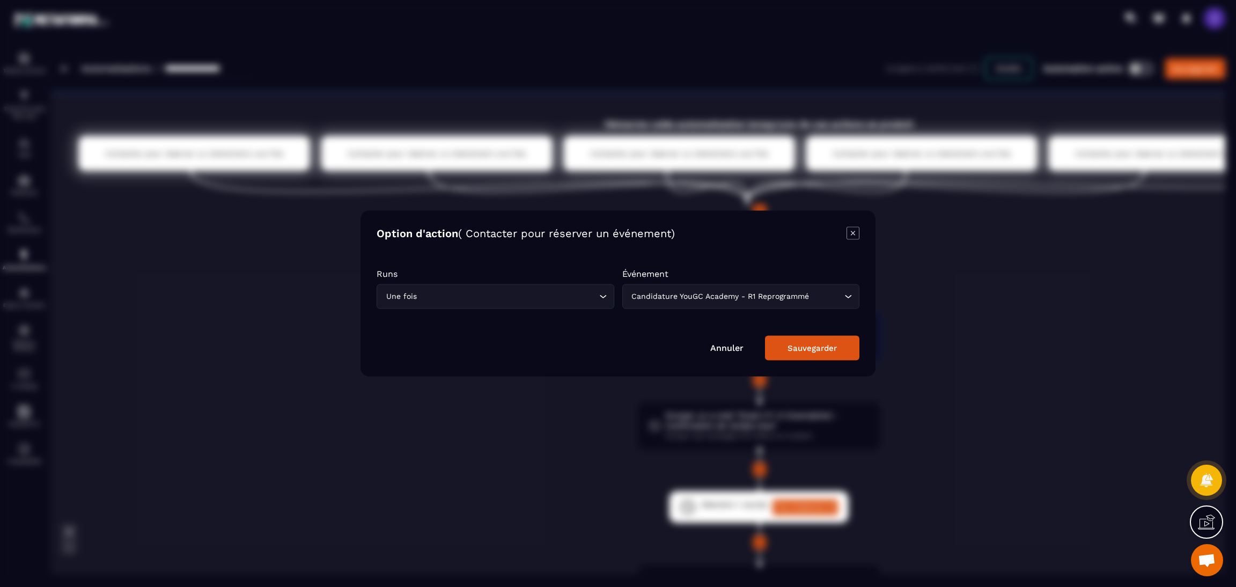
click at [279, 294] on div "Modal window" at bounding box center [618, 293] width 1236 height 587
click at [727, 355] on div "Annuler Sauvegarder" at bounding box center [618, 348] width 483 height 25
click at [738, 352] on link "Annuler" at bounding box center [726, 348] width 33 height 10
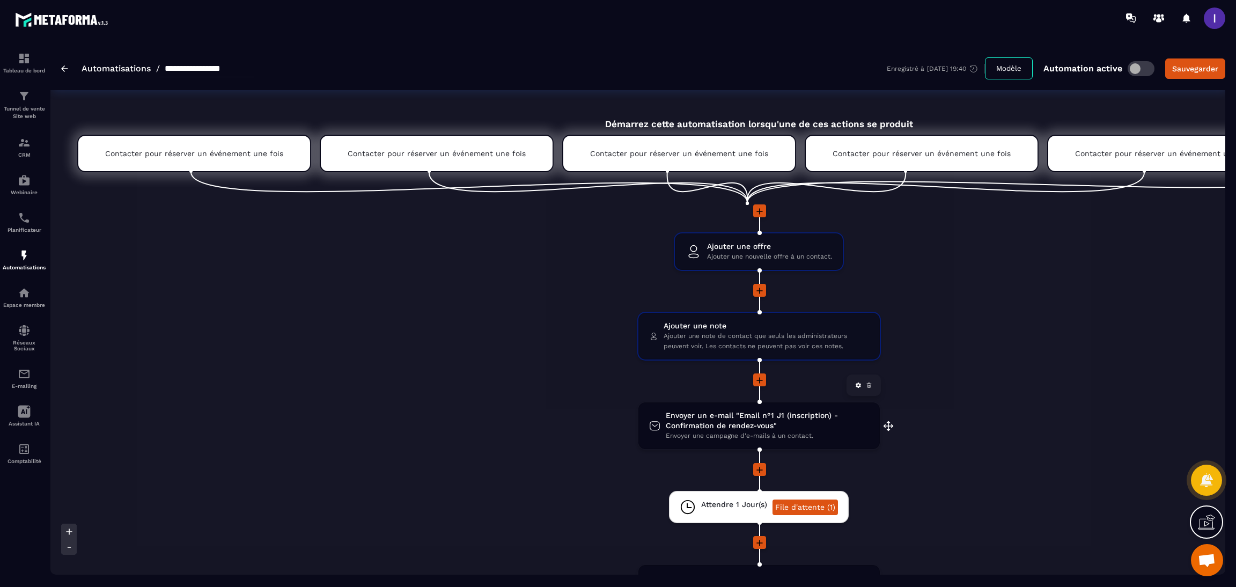
click at [728, 411] on span "Envoyer un e-mail "Email n°1 J1 (inscription) - Confirmation de rendez-vous"" at bounding box center [767, 421] width 203 height 20
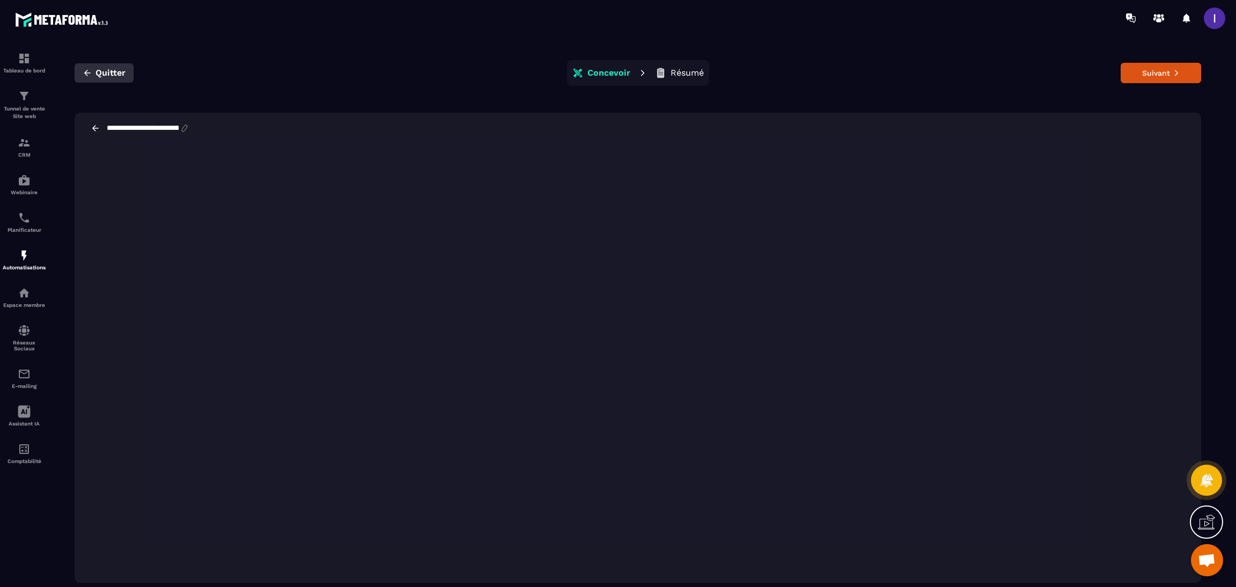
click at [126, 75] on button "Quitter" at bounding box center [104, 72] width 59 height 19
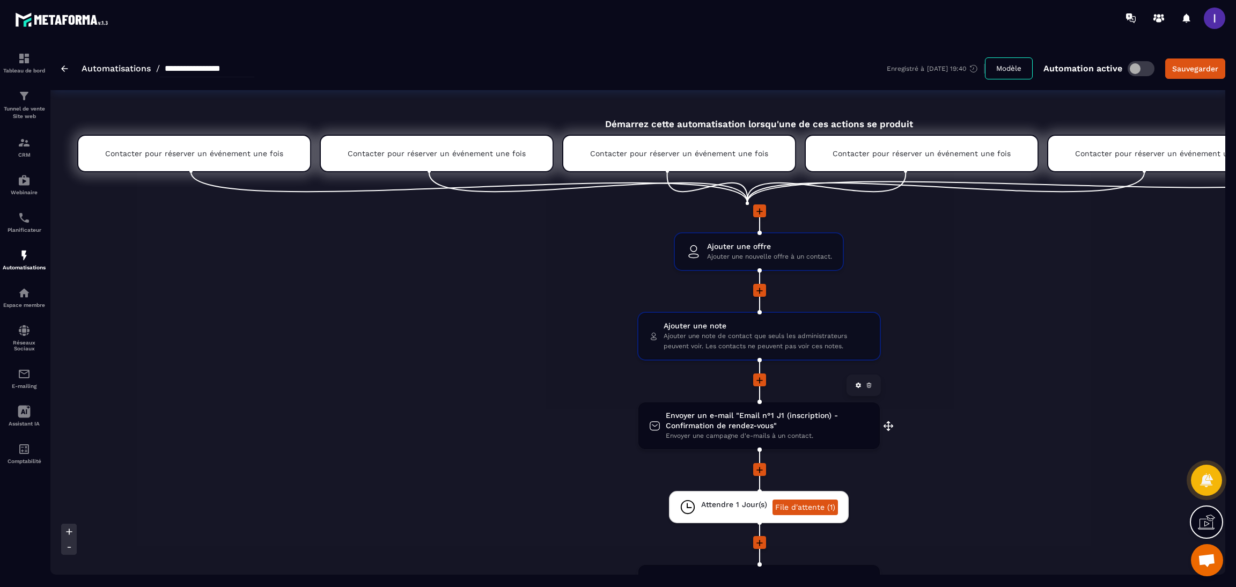
click at [690, 424] on span "Envoyer un e-mail "Email n°1 J1 (inscription) - Confirmation de rendez-vous"" at bounding box center [767, 421] width 203 height 20
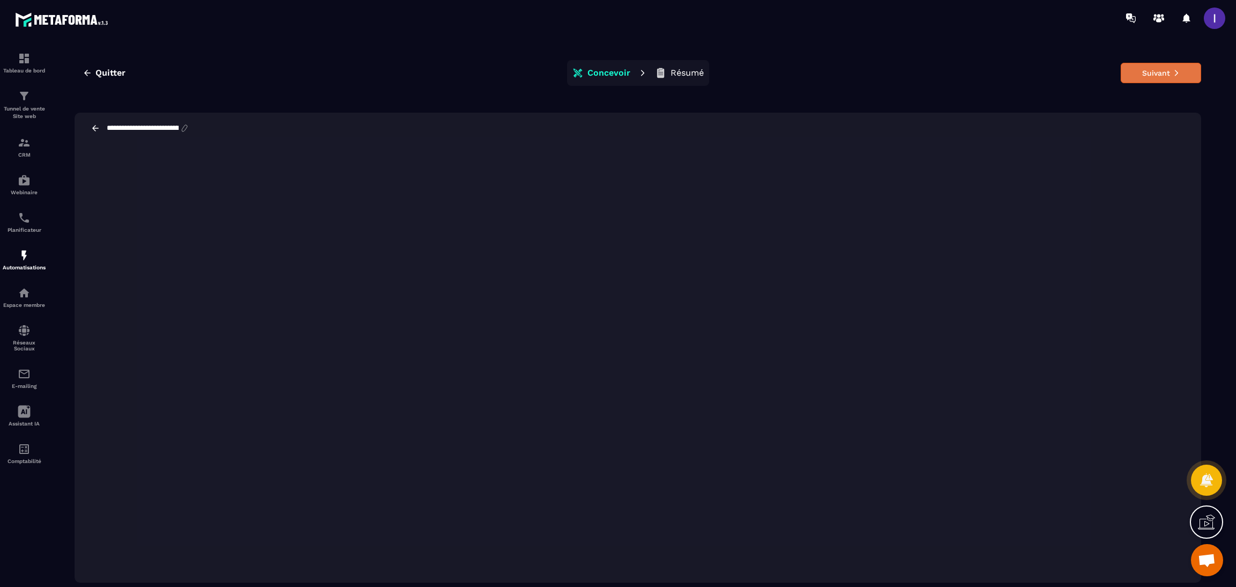
drag, startPoint x: 1177, startPoint y: 135, endPoint x: 1136, endPoint y: 79, distance: 69.9
drag, startPoint x: 1136, startPoint y: 79, endPoint x: 1146, endPoint y: 77, distance: 10.3
click at [1146, 77] on button "Suivant" at bounding box center [1161, 73] width 80 height 20
click at [1146, 77] on div at bounding box center [618, 293] width 1236 height 587
drag, startPoint x: 1146, startPoint y: 77, endPoint x: 1111, endPoint y: 81, distance: 34.5
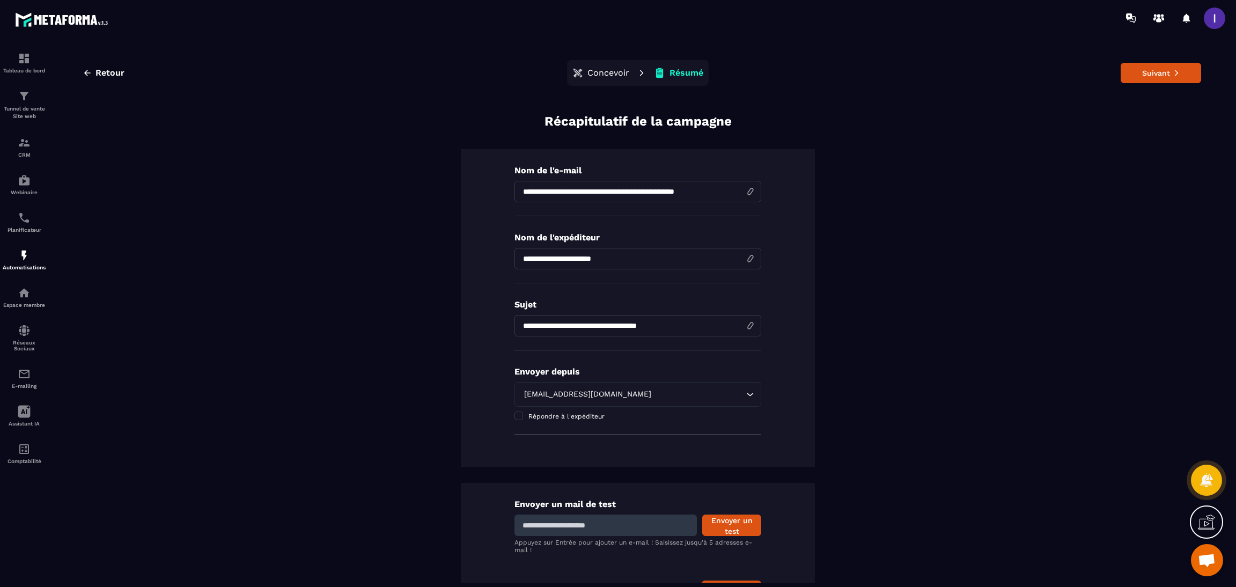
drag, startPoint x: 1111, startPoint y: 81, endPoint x: 1154, endPoint y: 84, distance: 42.5
click at [1154, 84] on div "Retour Concevoir Résumé Suivant" at bounding box center [638, 73] width 1127 height 26
click at [1158, 70] on button "Suivant" at bounding box center [1161, 73] width 80 height 20
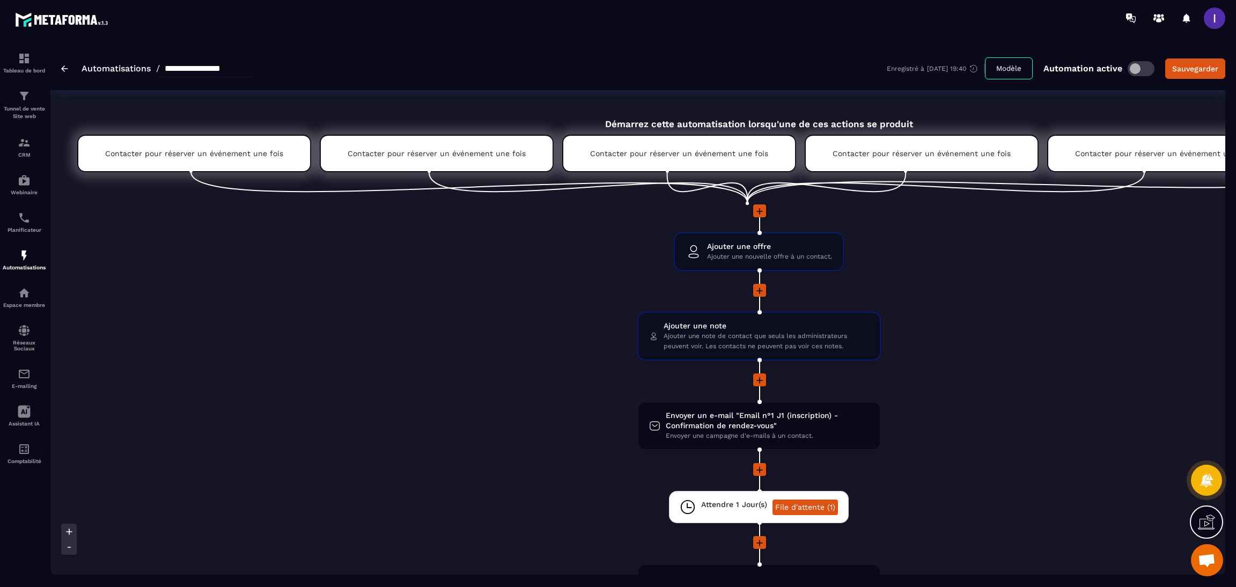
click at [1205, 55] on div "**********" at bounding box center [637, 68] width 1175 height 43
click at [1206, 69] on div "Sauvegarder" at bounding box center [1196, 68] width 46 height 11
click at [26, 261] on img at bounding box center [24, 255] width 13 height 13
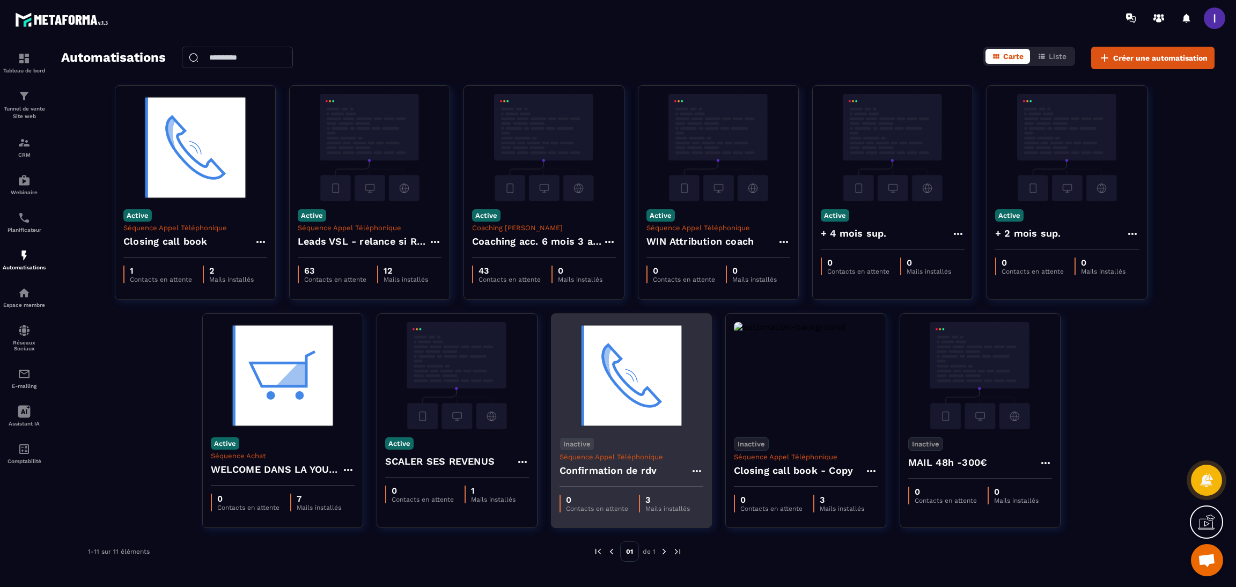
click at [694, 468] on icon at bounding box center [697, 471] width 13 height 13
click at [736, 537] on button "Supprimer" at bounding box center [728, 535] width 67 height 19
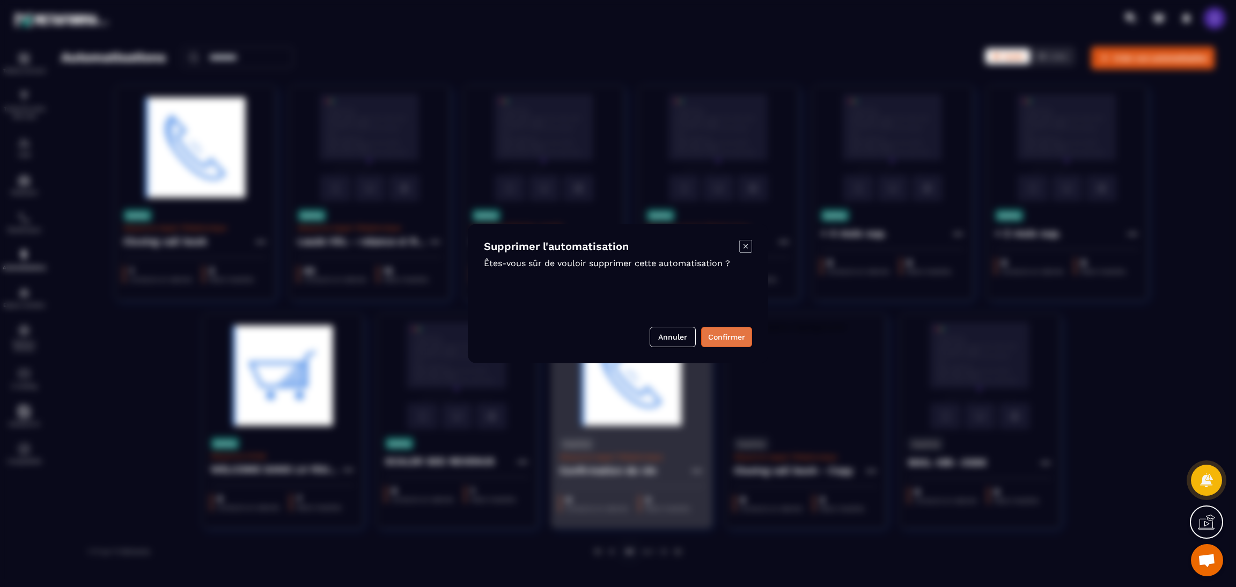
click at [720, 331] on button "Confirmer" at bounding box center [726, 337] width 51 height 20
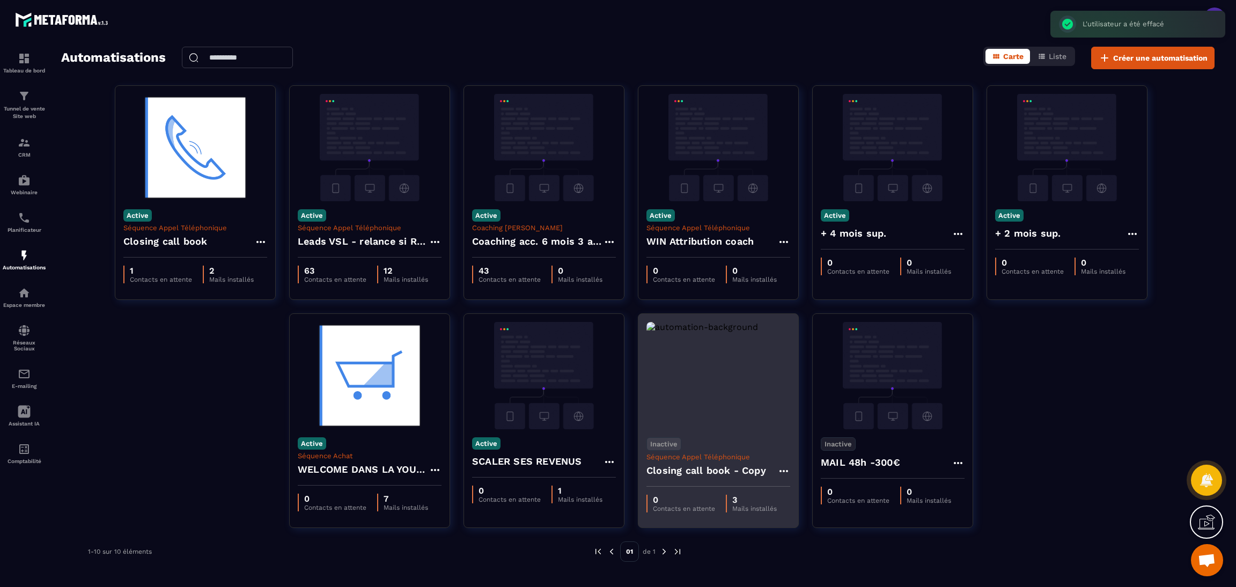
click at [783, 477] on icon at bounding box center [784, 471] width 13 height 13
click at [801, 540] on button "Supprimer" at bounding box center [815, 535] width 67 height 19
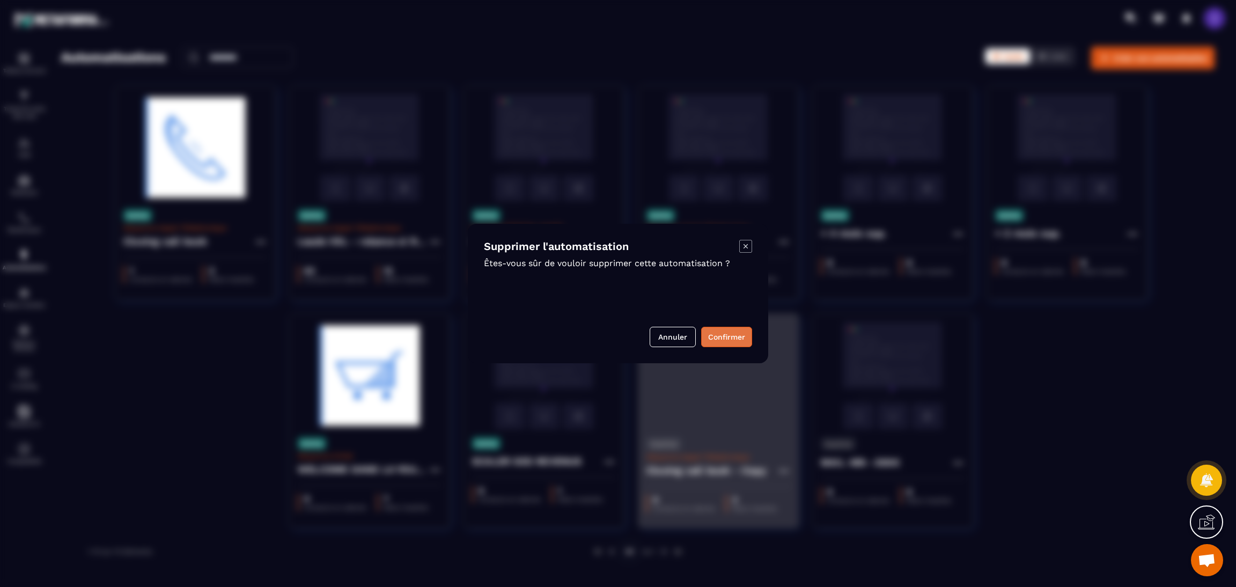
click at [723, 340] on button "Confirmer" at bounding box center [726, 337] width 51 height 20
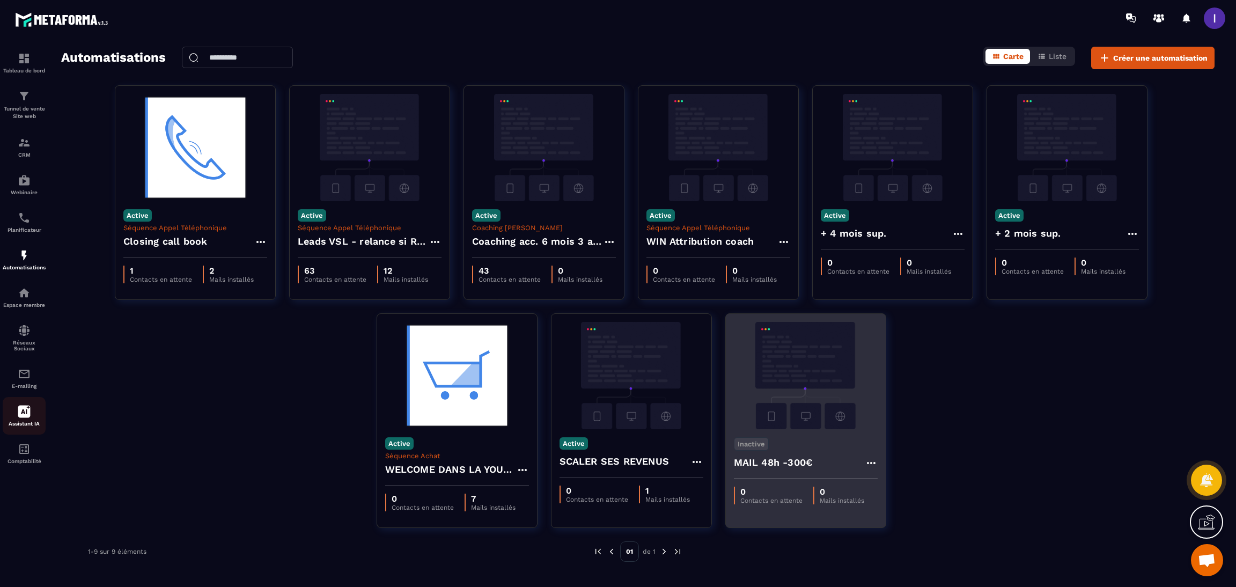
click at [19, 418] on icon at bounding box center [24, 412] width 12 height 12
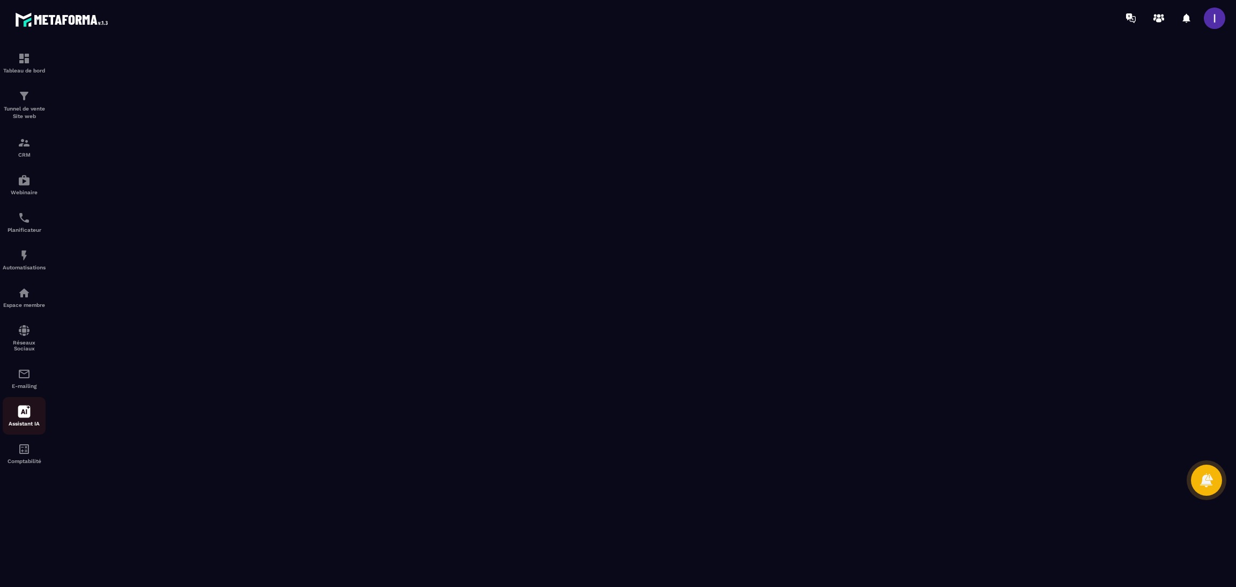
click at [12, 413] on div "Assistant IA" at bounding box center [24, 415] width 43 height 21
